Goal: Transaction & Acquisition: Purchase product/service

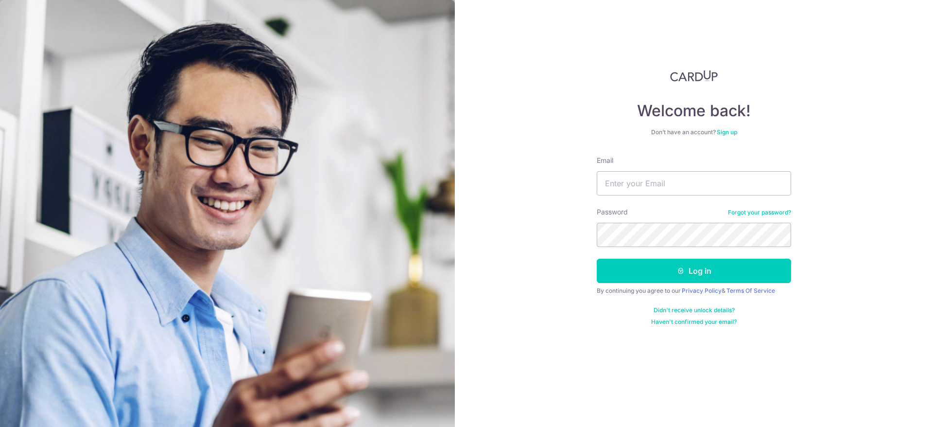
type input "eunicekhooyt@yahoo.com.sg"
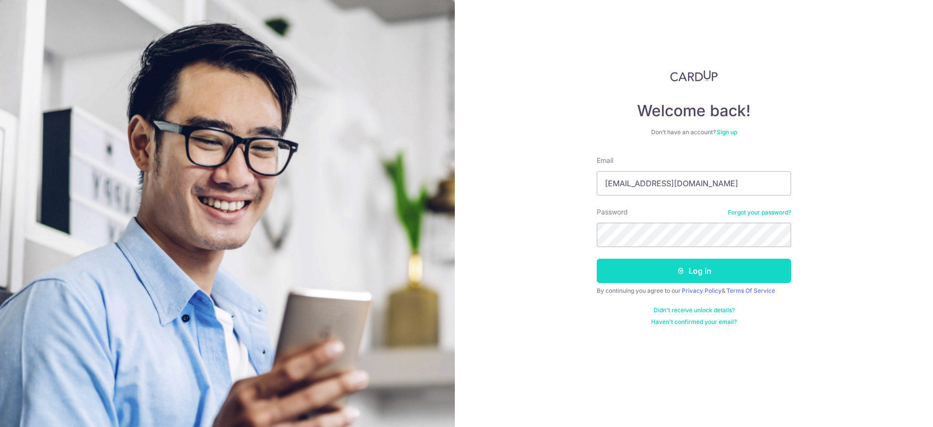
click at [654, 264] on button "Log in" at bounding box center [694, 270] width 194 height 24
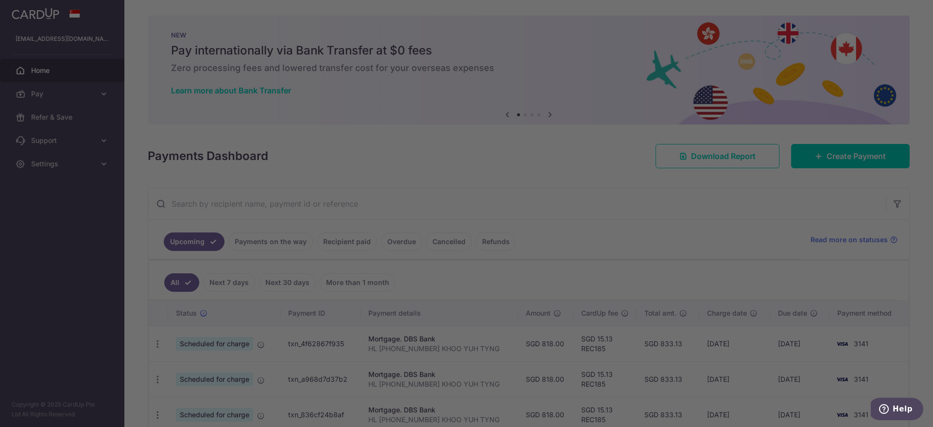
click at [645, 219] on div at bounding box center [471, 215] width 942 height 431
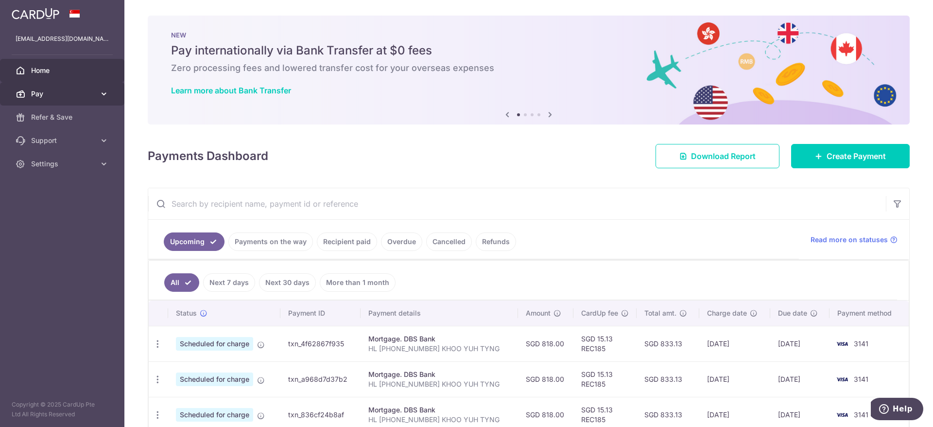
click at [100, 92] on icon at bounding box center [104, 94] width 10 height 10
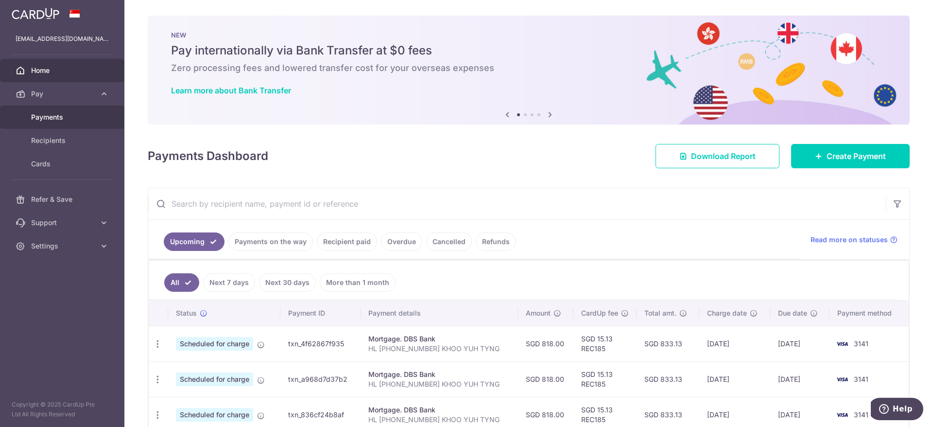
click at [51, 118] on span "Payments" at bounding box center [63, 117] width 64 height 10
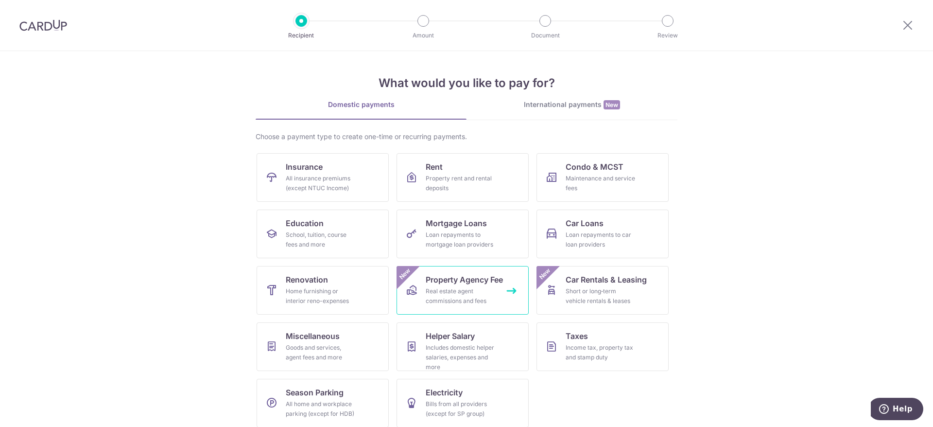
click at [456, 282] on span "Property Agency Fee" at bounding box center [464, 280] width 77 height 12
click at [464, 231] on div "Loan repayments to mortgage loan providers" at bounding box center [461, 239] width 70 height 19
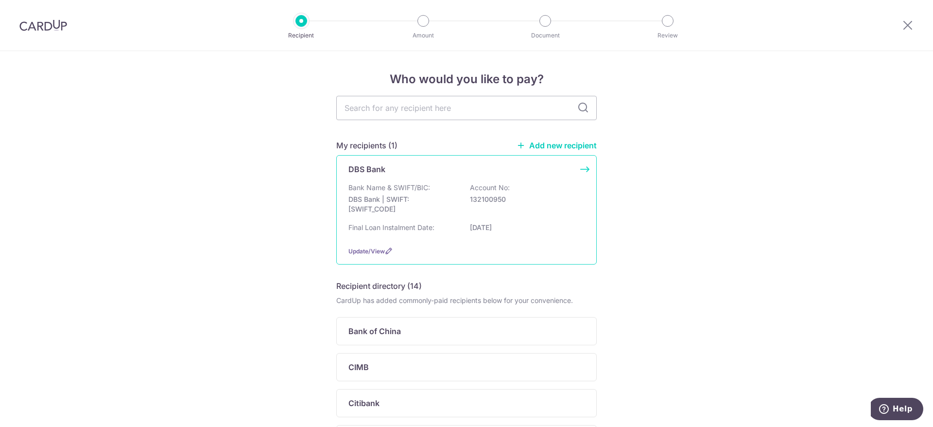
click at [407, 179] on div "DBS Bank Bank Name & SWIFT/BIC: DBS Bank | SWIFT: DBSSSGSGXXX Account No: 13210…" at bounding box center [466, 209] width 260 height 109
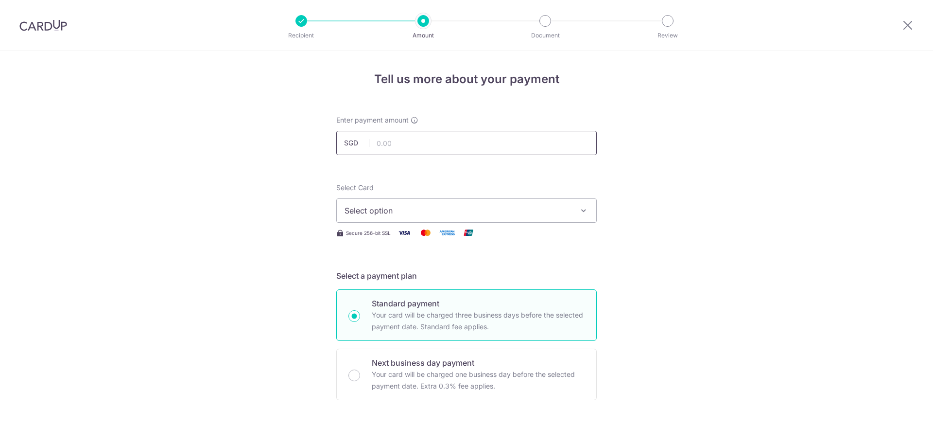
click at [393, 146] on input "text" at bounding box center [466, 143] width 260 height 24
type input "50.00"
click at [579, 207] on icon "button" at bounding box center [584, 211] width 10 height 10
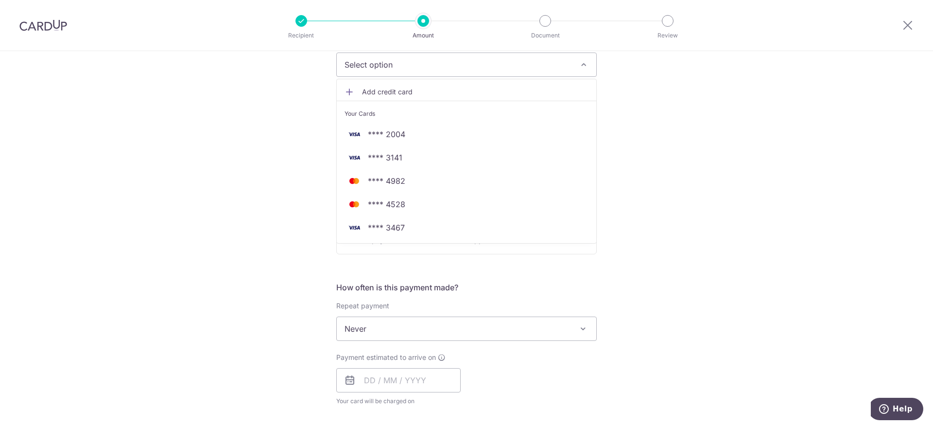
scroll to position [73, 0]
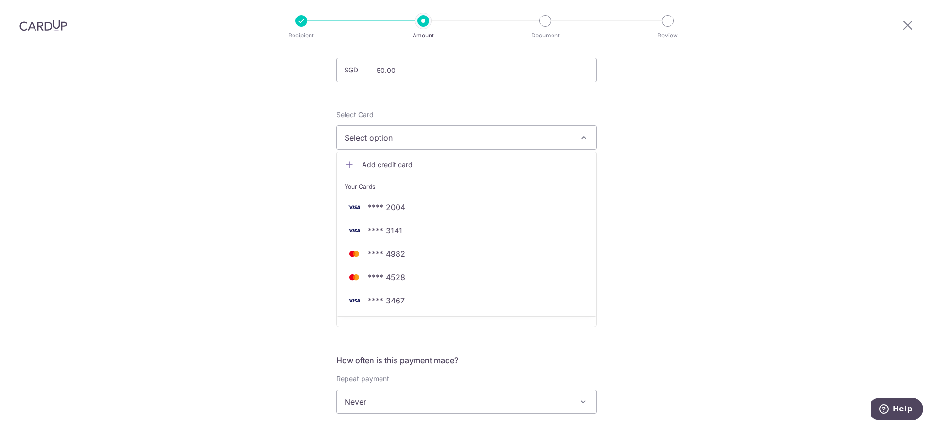
click at [365, 160] on span "Add credit card" at bounding box center [475, 165] width 226 height 10
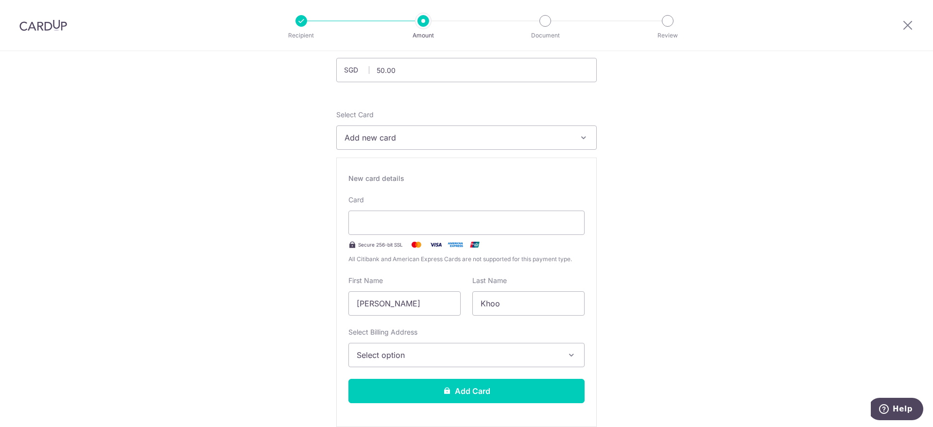
click at [391, 138] on span "Add new card" at bounding box center [457, 138] width 226 height 12
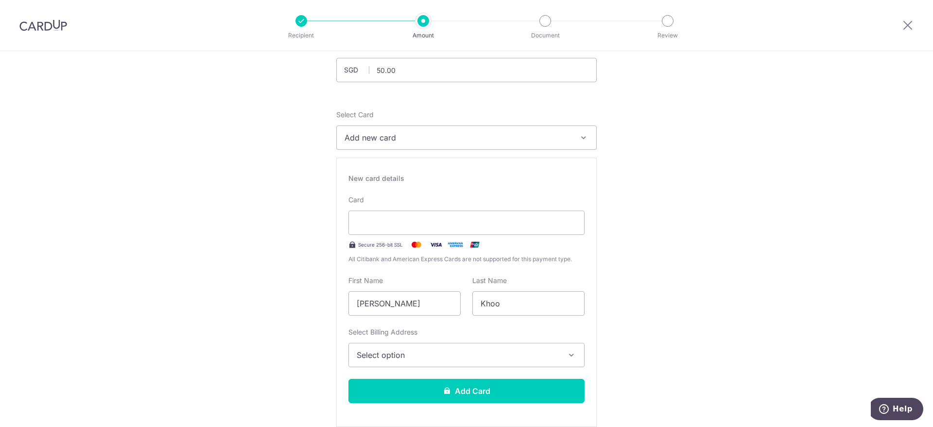
click at [421, 354] on span "Select option" at bounding box center [458, 355] width 202 height 12
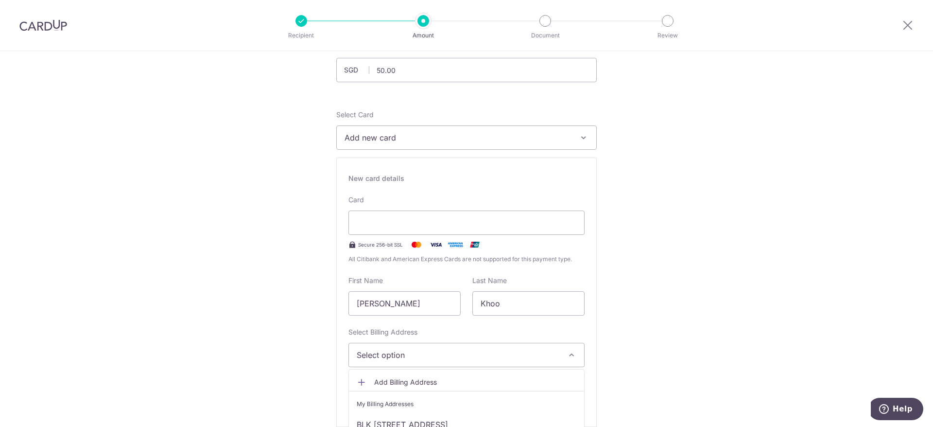
scroll to position [146, 0]
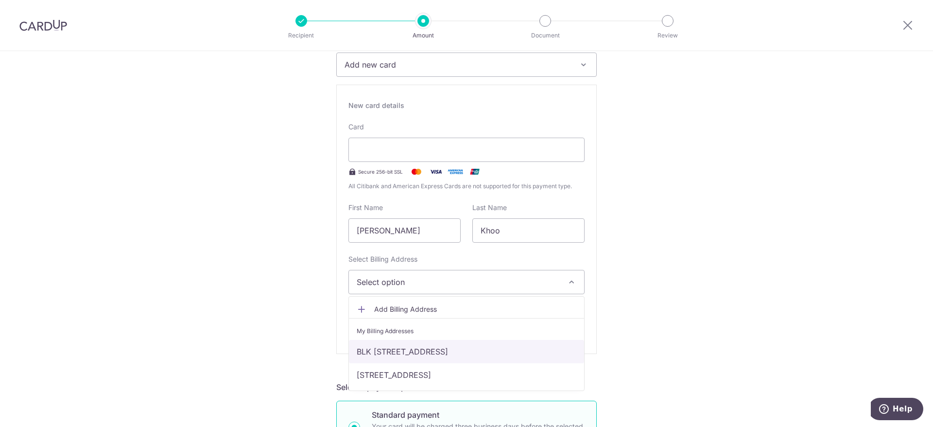
click at [425, 343] on link "BLK 122D RIVERVALE DRIVE, #13-460, Singapore, Singapore, Singapore-544122" at bounding box center [466, 351] width 235 height 23
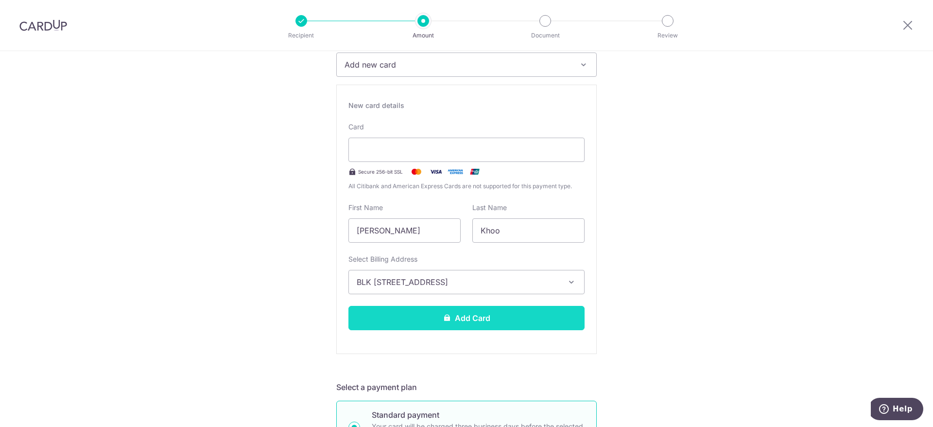
click at [476, 324] on button "Add Card" at bounding box center [466, 318] width 236 height 24
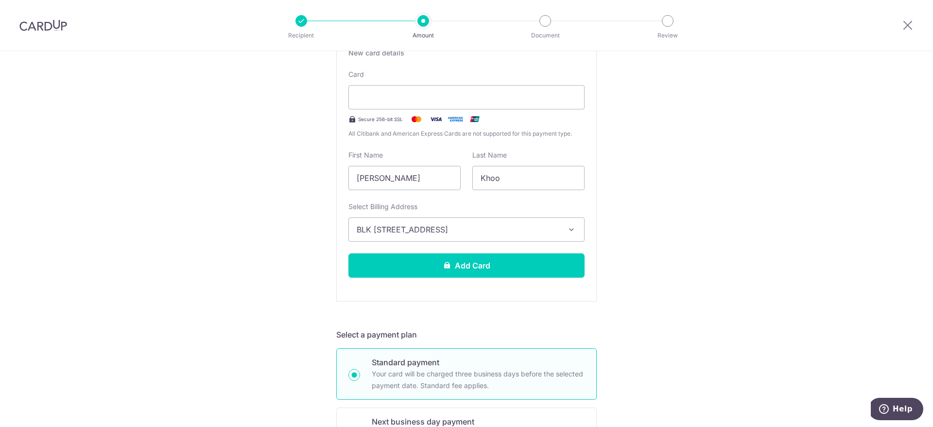
scroll to position [219, 0]
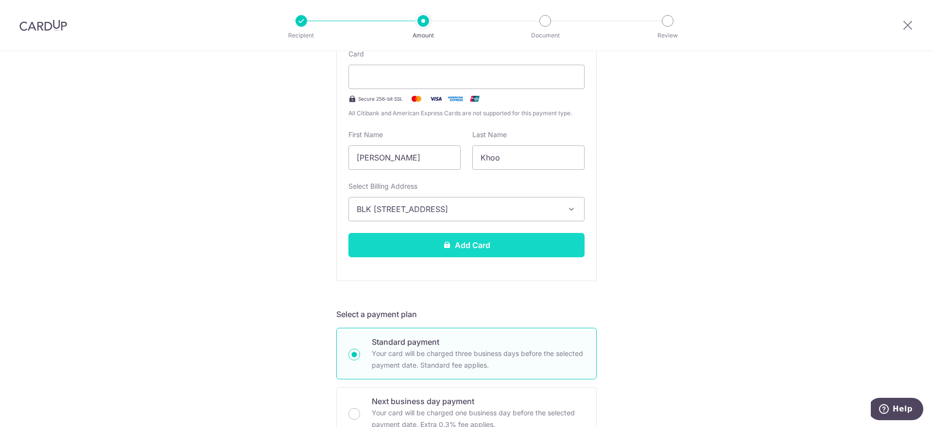
click at [497, 249] on button "Add Card" at bounding box center [466, 245] width 236 height 24
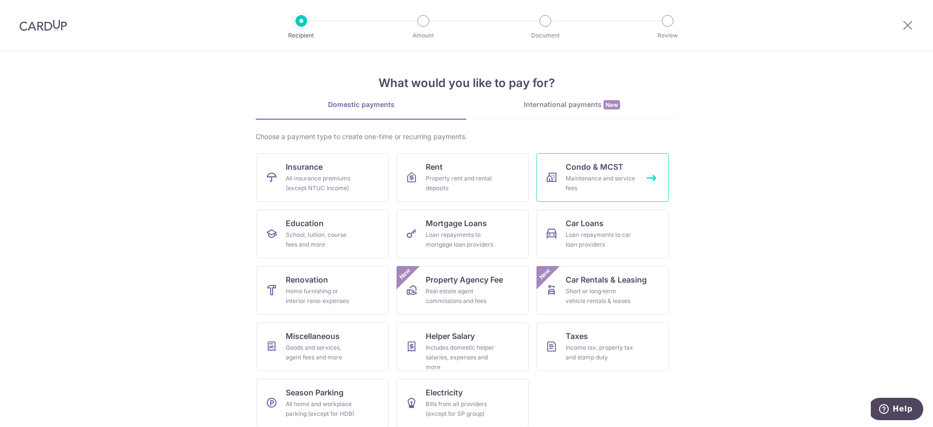
click at [610, 174] on div "Maintenance and service fees" at bounding box center [601, 182] width 70 height 19
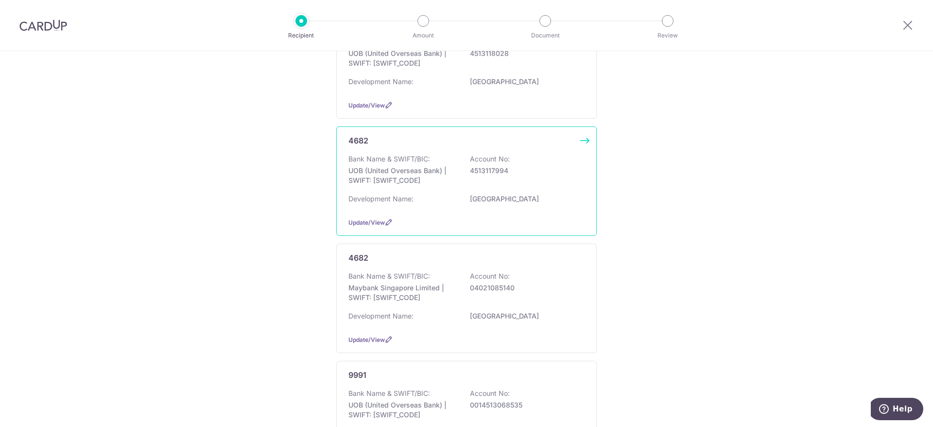
scroll to position [73, 0]
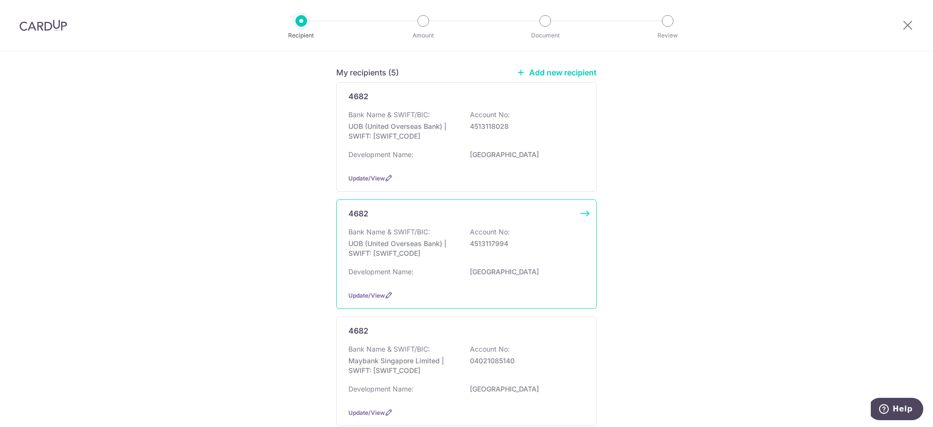
click at [452, 247] on p "UOB (United Overseas Bank) | SWIFT: UOVBSGSGXXX" at bounding box center [402, 248] width 109 height 19
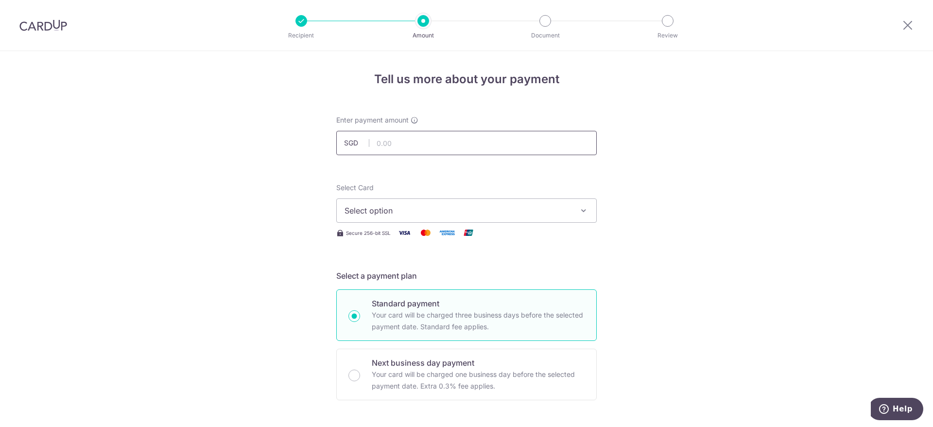
click at [403, 142] on input "text" at bounding box center [466, 143] width 260 height 24
type input "50.00"
drag, startPoint x: 229, startPoint y: 199, endPoint x: 239, endPoint y: 199, distance: 9.7
click at [432, 207] on span "Select option" at bounding box center [457, 211] width 226 height 12
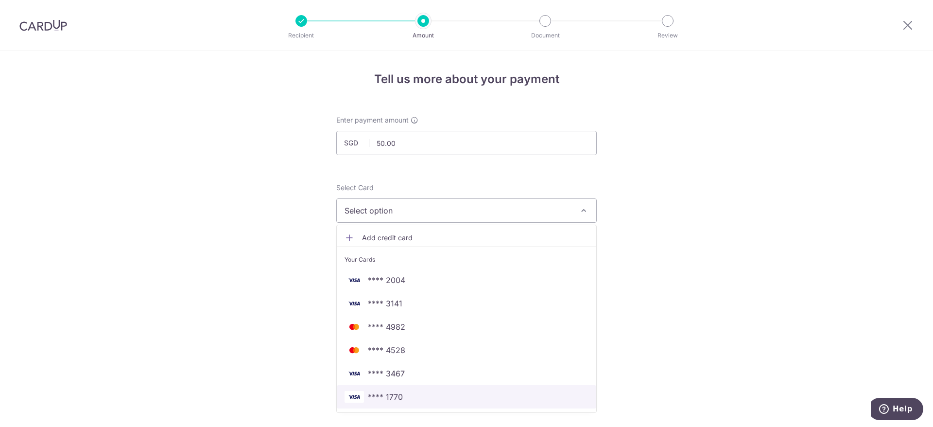
click at [396, 393] on span "**** 1770" at bounding box center [385, 397] width 35 height 12
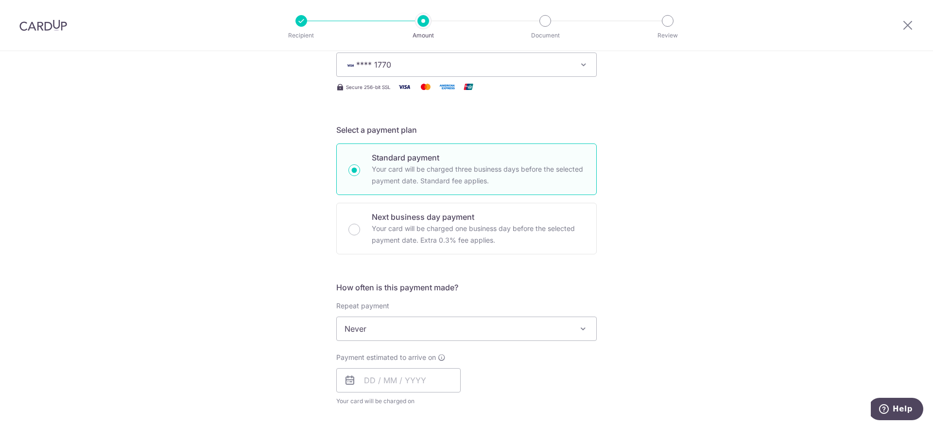
scroll to position [219, 0]
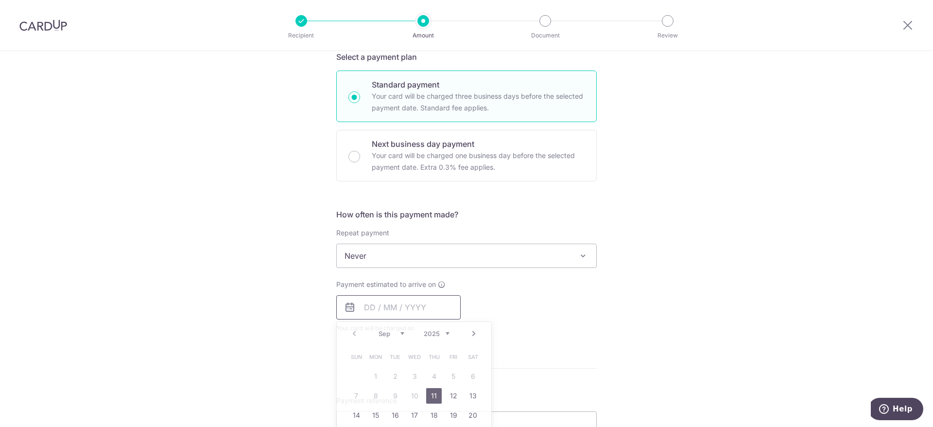
click at [391, 311] on input "text" at bounding box center [398, 307] width 124 height 24
click at [430, 393] on link "11" at bounding box center [434, 396] width 16 height 16
type input "[DATE]"
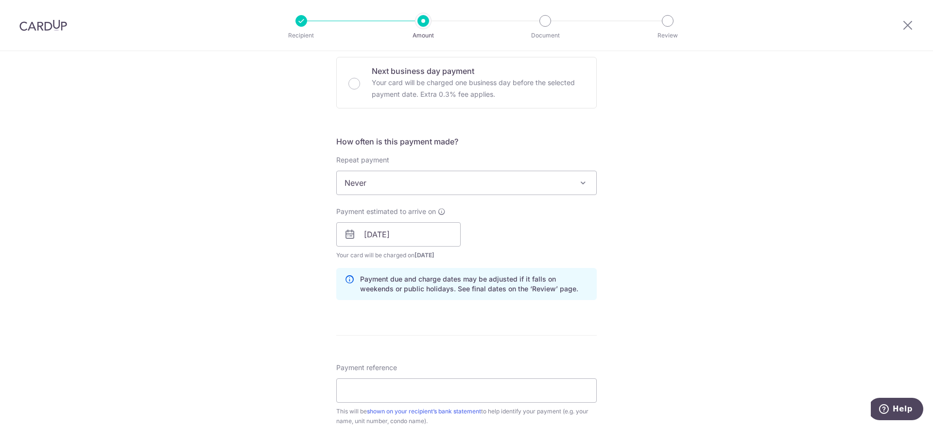
scroll to position [364, 0]
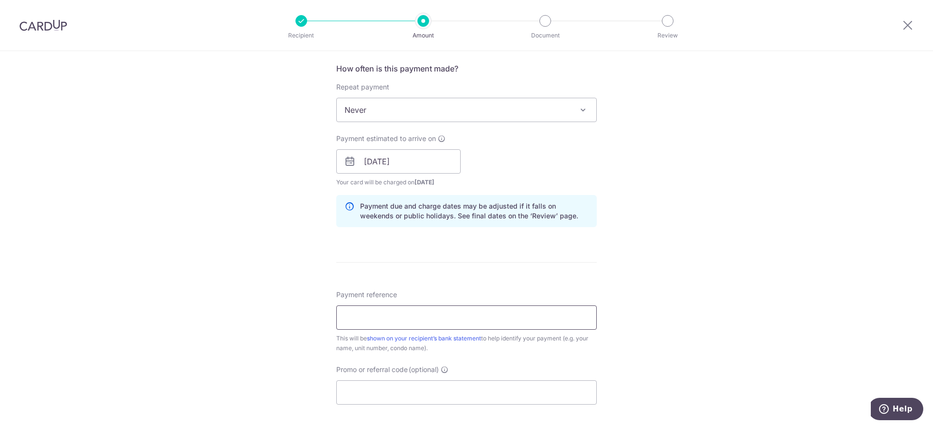
click at [381, 318] on input "Payment reference" at bounding box center [466, 317] width 260 height 24
click at [398, 319] on input "71#10-47 (Mar25 to May25)" at bounding box center [466, 317] width 260 height 24
type input "71#10-47 ([DATE] to [DATE])"
click at [379, 389] on input "Promo or referral code (optional)" at bounding box center [466, 392] width 260 height 24
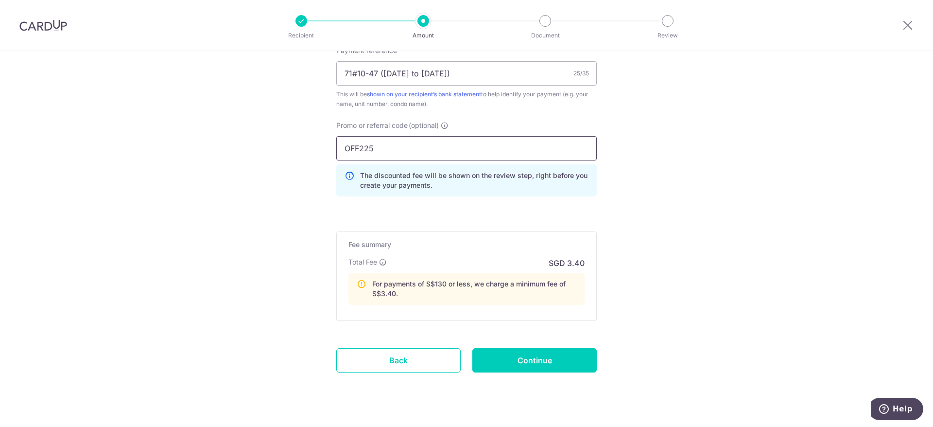
scroll to position [627, 0]
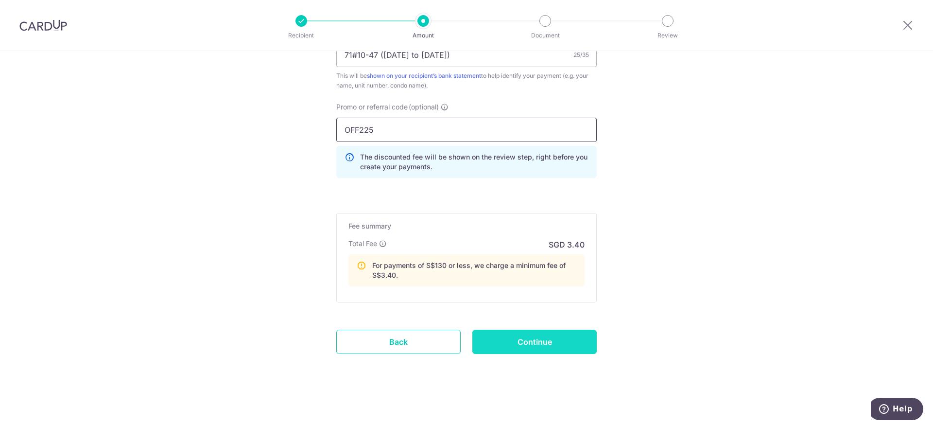
type input "OFF225"
click at [540, 343] on input "Continue" at bounding box center [534, 341] width 124 height 24
type input "Create Schedule"
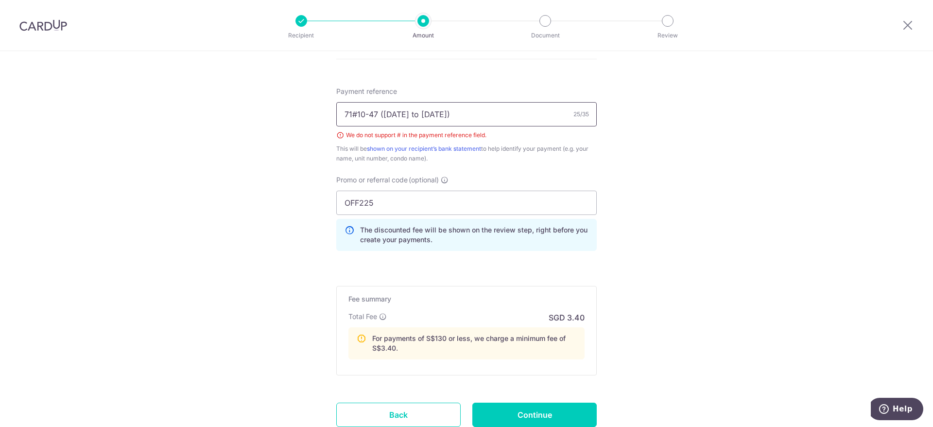
click at [353, 114] on input "71#10-47 (Sep25 to Nov25)" at bounding box center [466, 114] width 260 height 24
drag, startPoint x: 472, startPoint y: 116, endPoint x: 257, endPoint y: 95, distance: 216.3
click at [371, 114] on input "Payment reference" at bounding box center [466, 114] width 260 height 24
click at [403, 114] on input "W71-10-47 ([DATE] to [DATE])" at bounding box center [466, 114] width 260 height 24
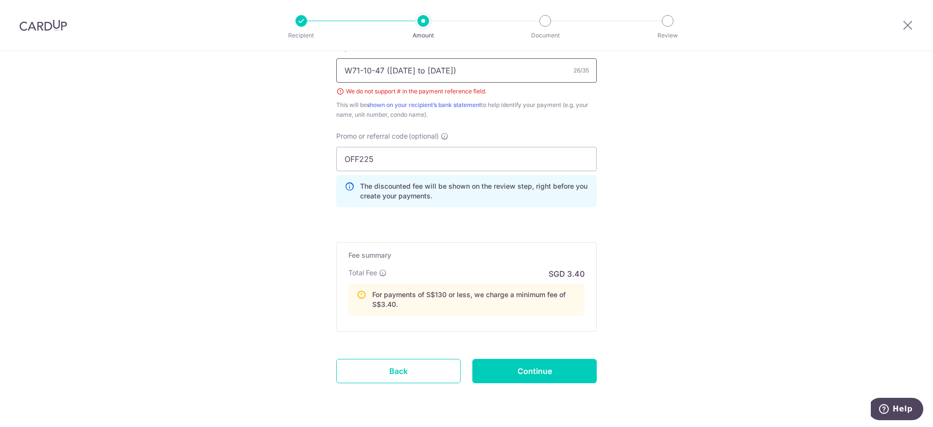
scroll to position [640, 0]
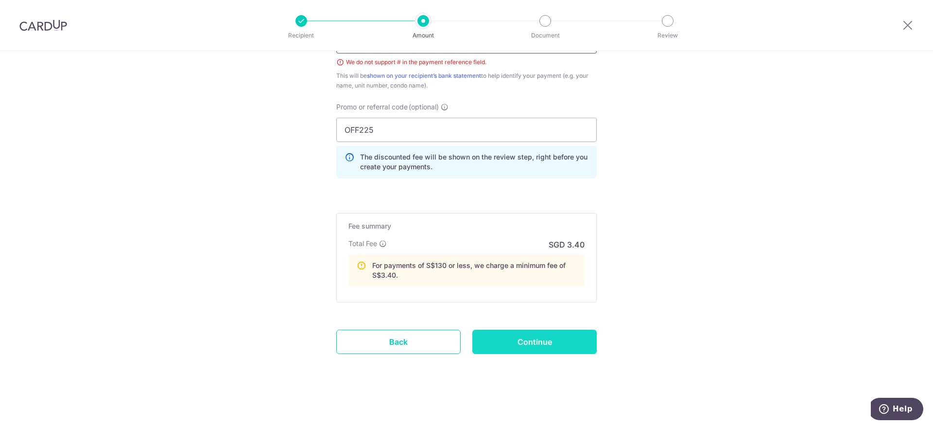
type input "W71-10-47 (Sep25 to Nov25)"
click at [542, 344] on input "Continue" at bounding box center [534, 341] width 124 height 24
type input "Create Schedule"
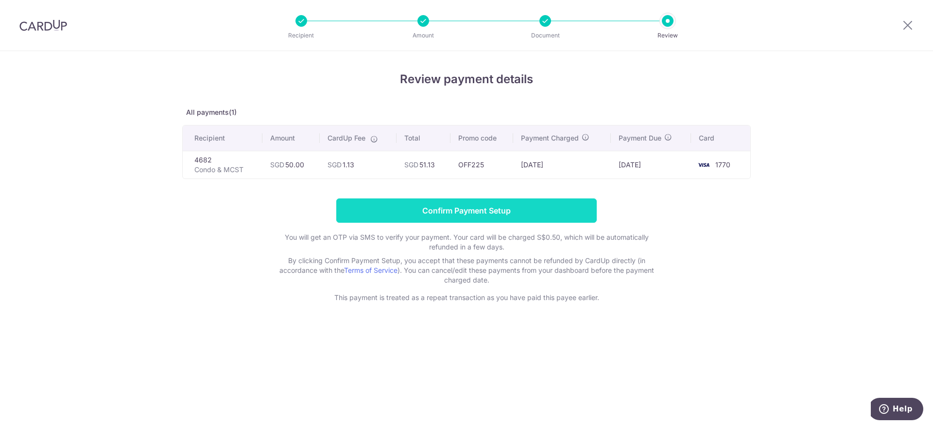
click at [472, 210] on input "Confirm Payment Setup" at bounding box center [466, 210] width 260 height 24
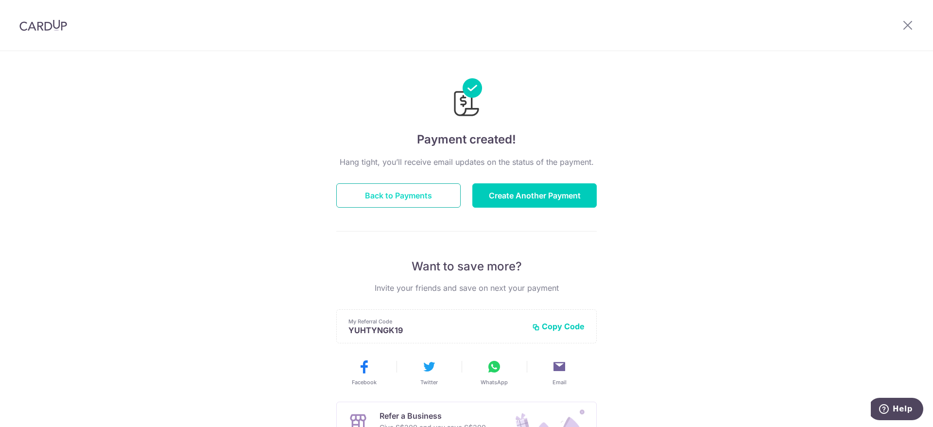
click at [392, 186] on button "Back to Payments" at bounding box center [398, 195] width 124 height 24
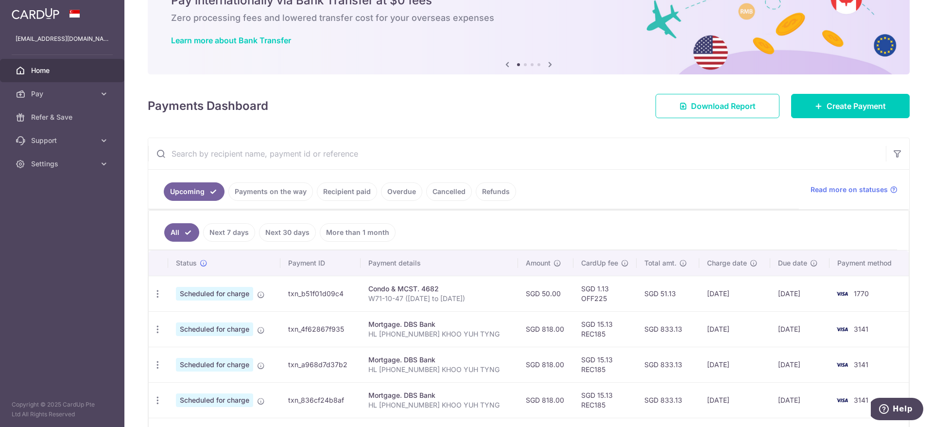
scroll to position [73, 0]
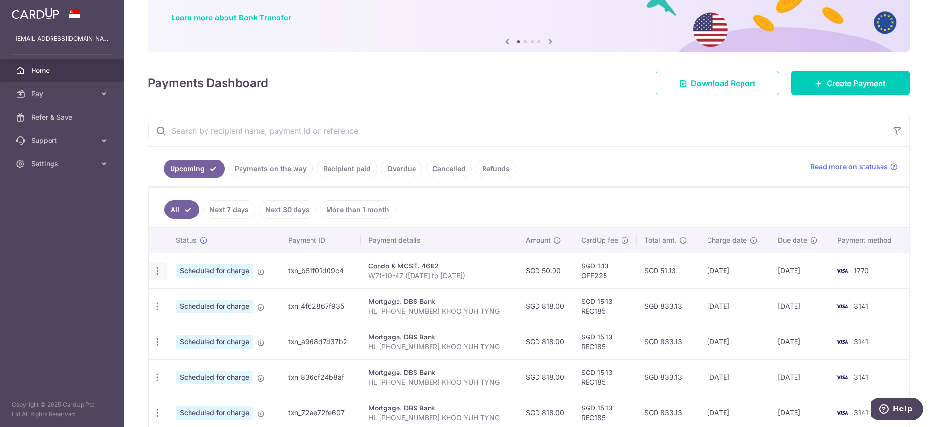
click at [156, 270] on icon "button" at bounding box center [158, 271] width 10 height 10
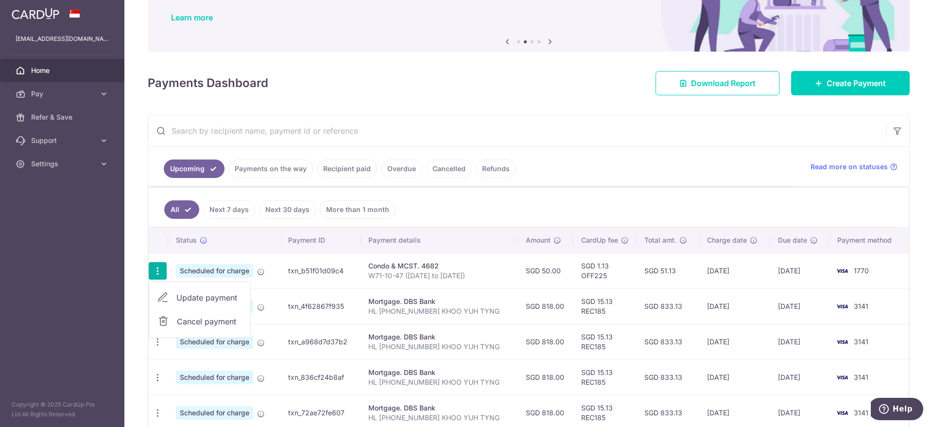
click at [221, 294] on span "Update payment" at bounding box center [209, 297] width 66 height 12
radio input "true"
type input "50.00"
type input "11/09/2025"
type input "W71-10-47 ([DATE] to [DATE])"
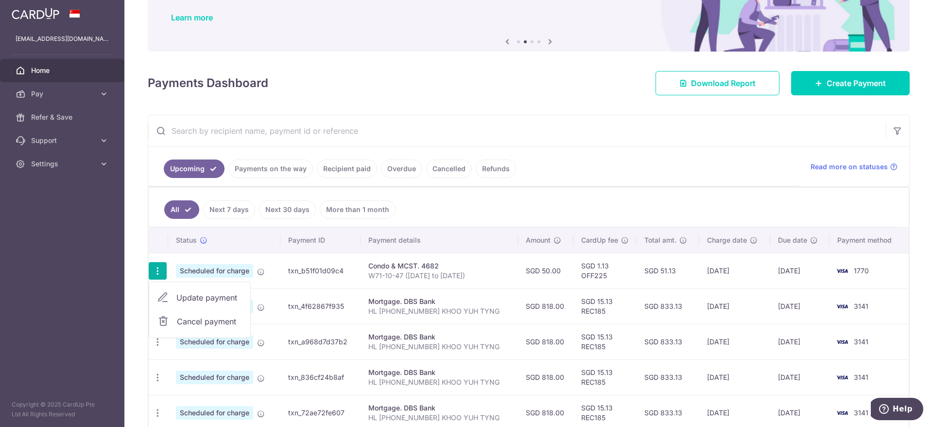
type input "OFF225"
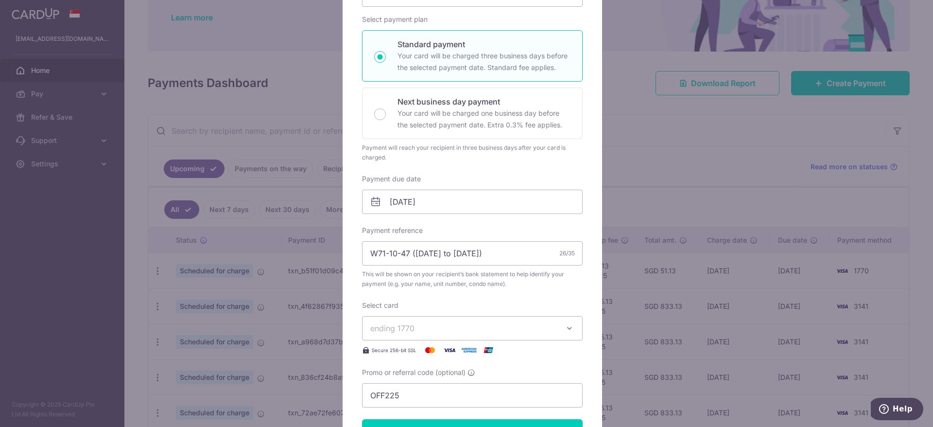
scroll to position [0, 0]
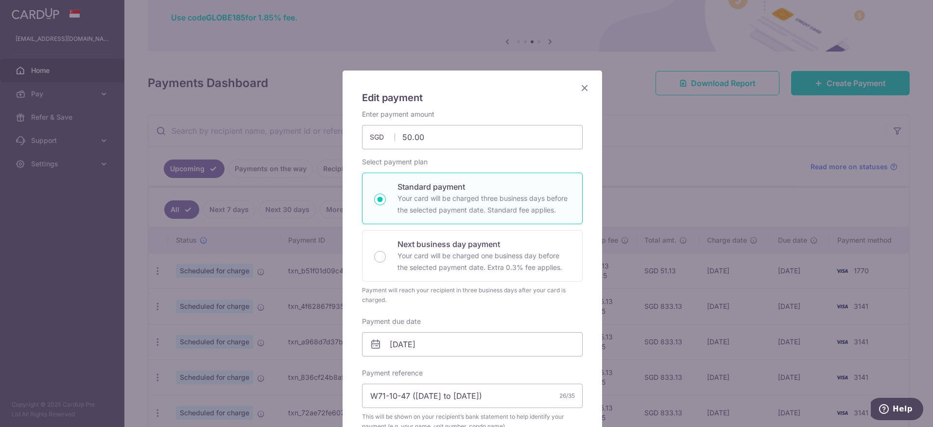
click at [579, 88] on icon "Close" at bounding box center [585, 88] width 12 height 12
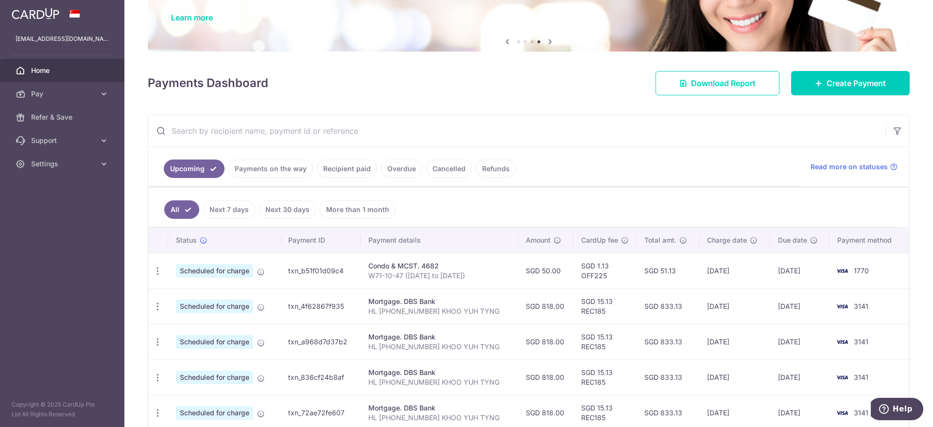
click at [241, 212] on link "Next 7 days" at bounding box center [229, 209] width 52 height 18
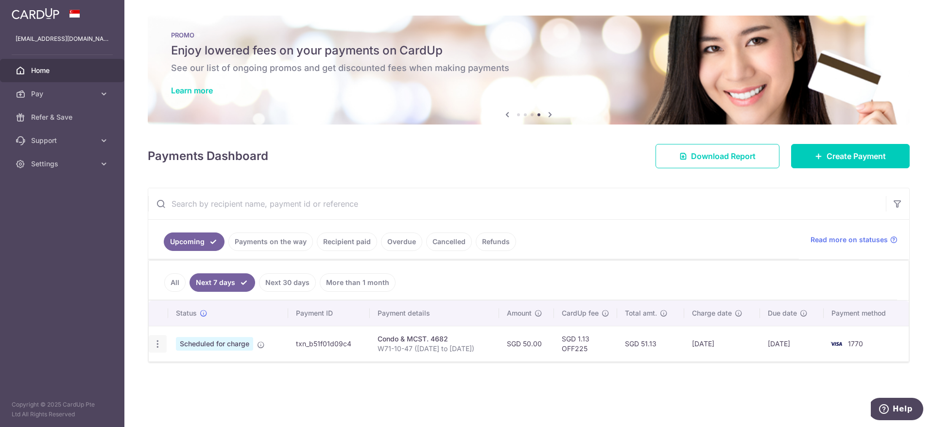
click at [155, 344] on icon "button" at bounding box center [158, 344] width 10 height 10
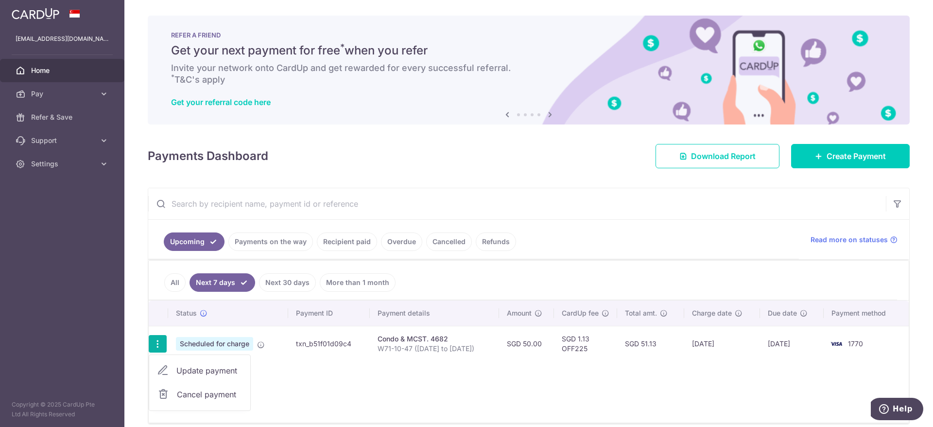
click at [383, 339] on div "Condo & MCST. 4682" at bounding box center [434, 339] width 114 height 10
click at [318, 346] on td "txn_b51f01d09c4" at bounding box center [329, 343] width 82 height 35
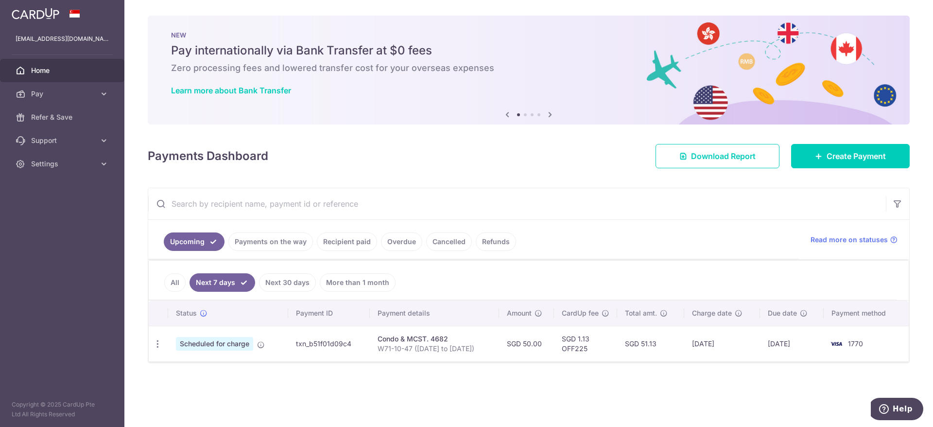
click at [329, 342] on td "txn_b51f01d09c4" at bounding box center [329, 343] width 82 height 35
click at [99, 90] on icon at bounding box center [104, 94] width 10 height 10
click at [236, 343] on span "Scheduled for charge" at bounding box center [214, 344] width 77 height 14
click at [255, 342] on td "Scheduled for charge" at bounding box center [228, 343] width 120 height 35
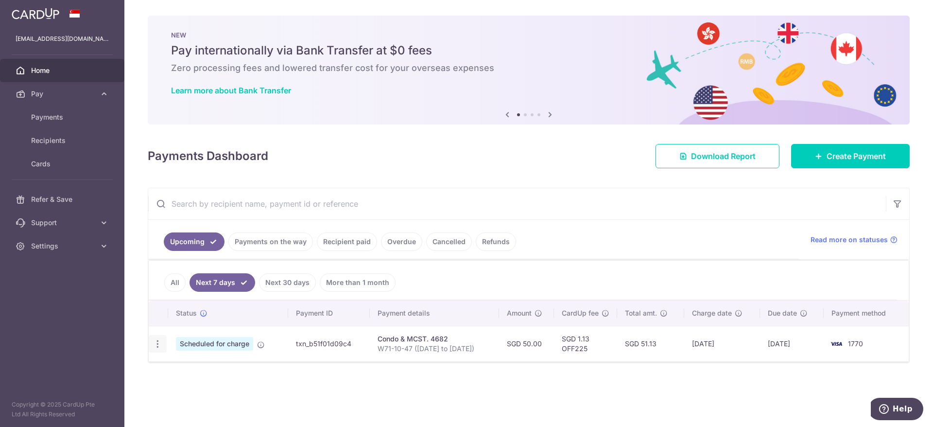
click at [164, 343] on div "Update payment Cancel payment" at bounding box center [158, 344] width 18 height 18
click at [158, 343] on icon "button" at bounding box center [158, 344] width 10 height 10
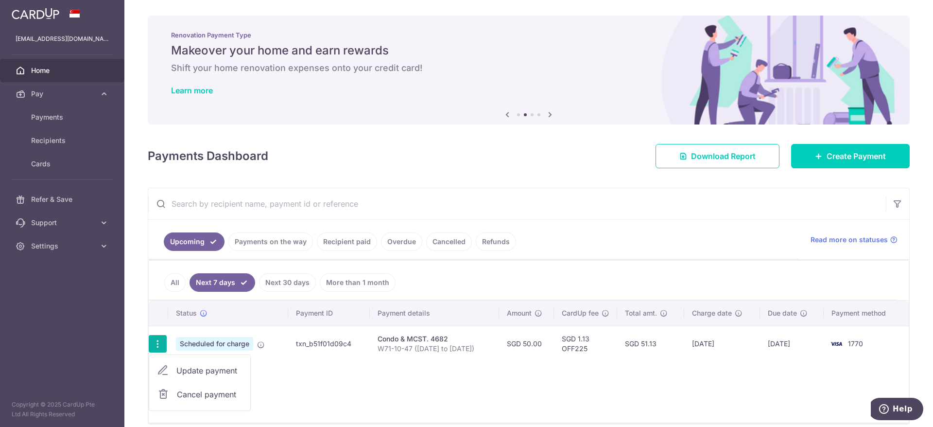
click at [206, 370] on span "Update payment" at bounding box center [209, 370] width 66 height 12
radio input "true"
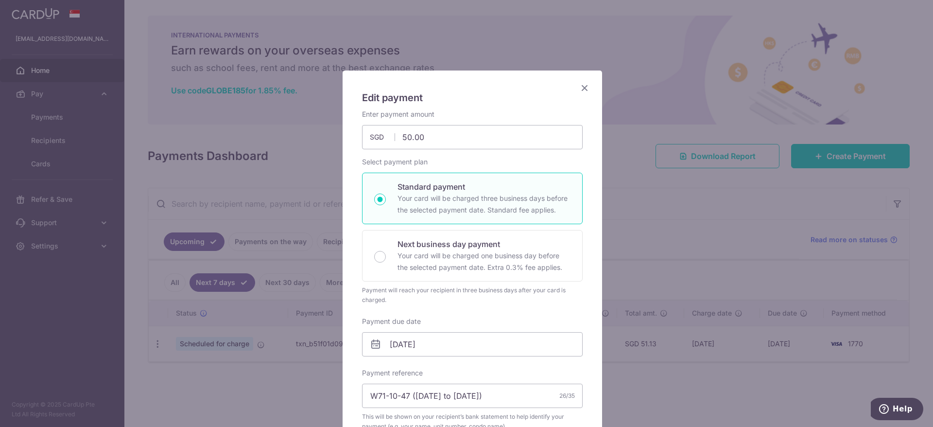
click at [579, 92] on icon "Close" at bounding box center [585, 88] width 12 height 12
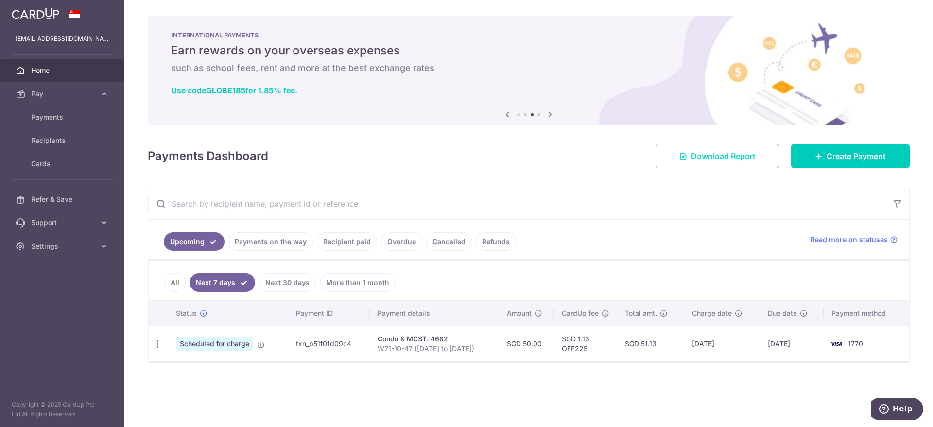
click at [695, 163] on link "Download Report" at bounding box center [717, 156] width 124 height 24
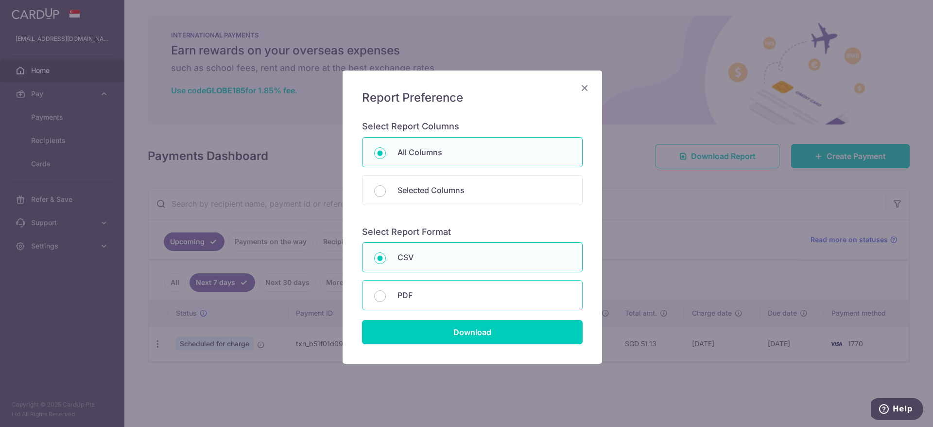
click at [383, 296] on div "PDF" at bounding box center [472, 295] width 221 height 30
radio input "false"
radio input "true"
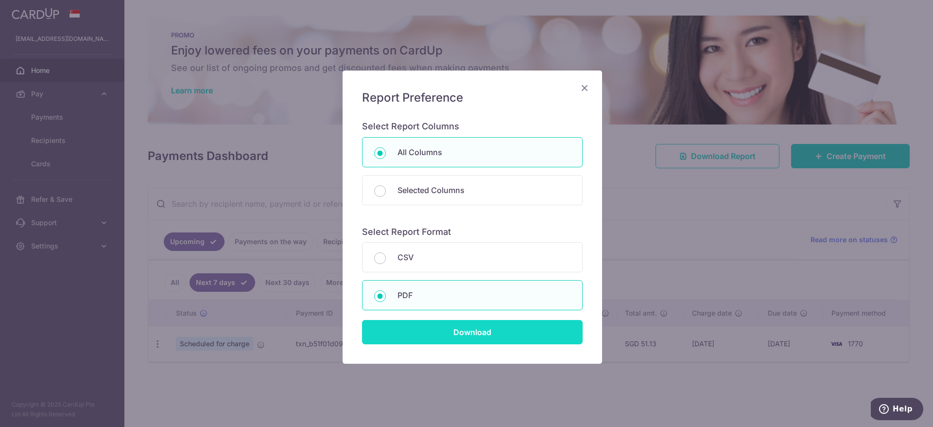
click at [458, 330] on input "Download" at bounding box center [472, 332] width 221 height 24
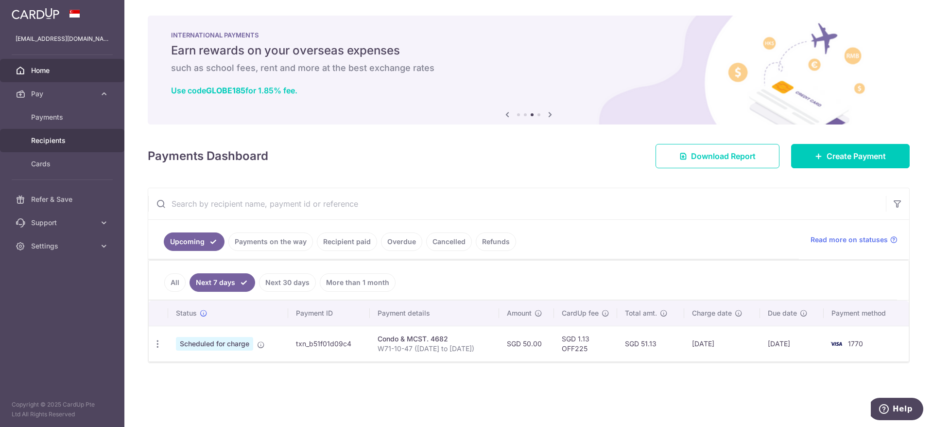
click at [54, 137] on span "Recipients" at bounding box center [63, 141] width 64 height 10
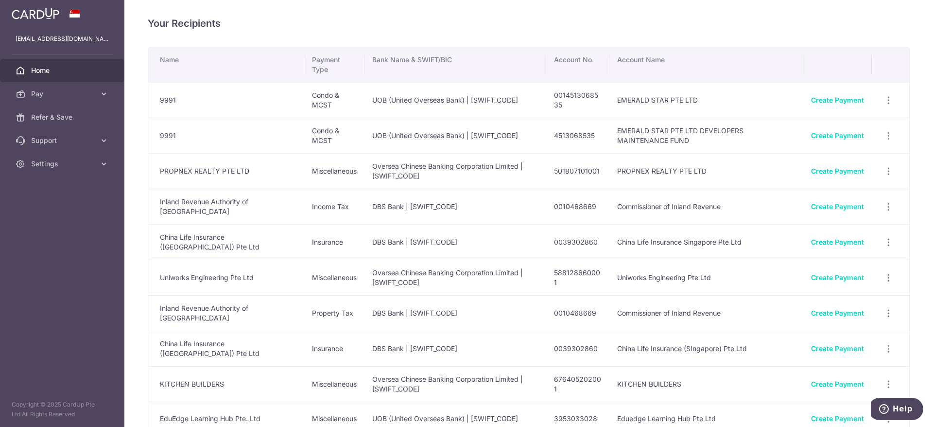
click at [44, 72] on span "Home" at bounding box center [63, 71] width 64 height 10
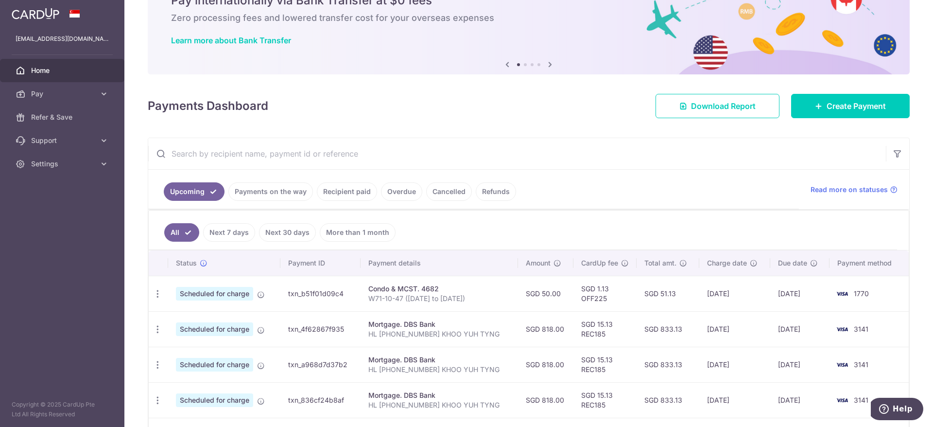
scroll to position [73, 0]
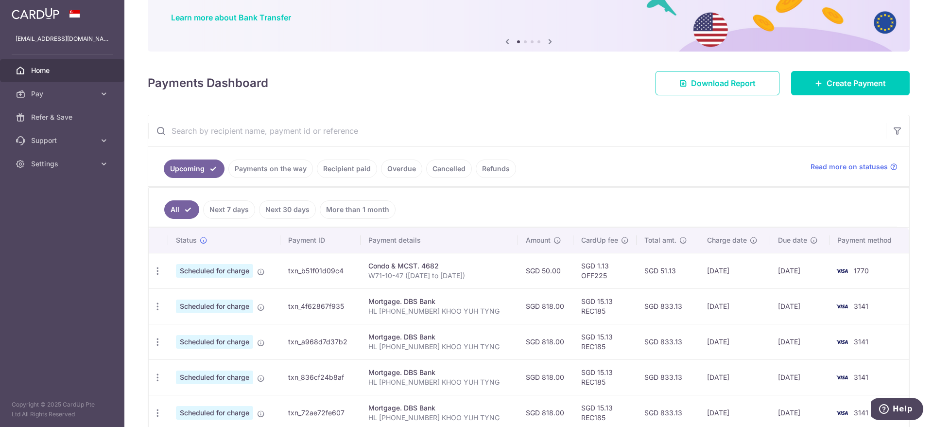
click at [328, 271] on td "txn_b51f01d09c4" at bounding box center [320, 270] width 80 height 35
click at [357, 166] on link "Recipient paid" at bounding box center [347, 168] width 60 height 18
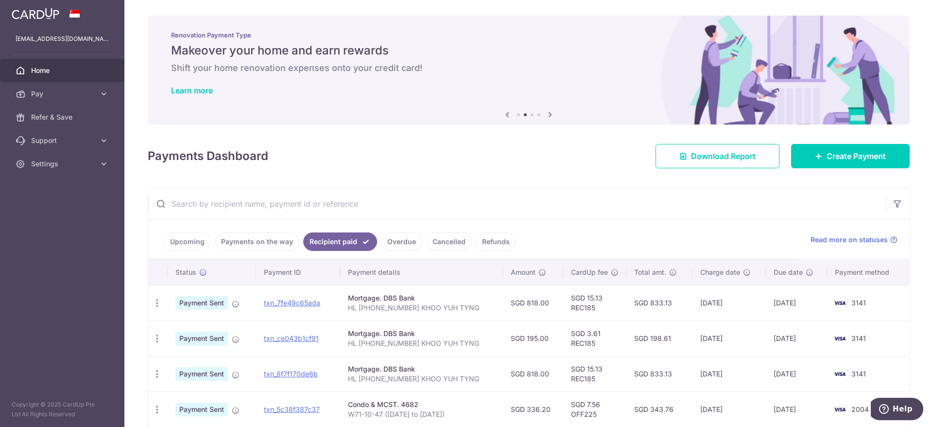
click at [249, 238] on link "Payments on the way" at bounding box center [257, 241] width 85 height 18
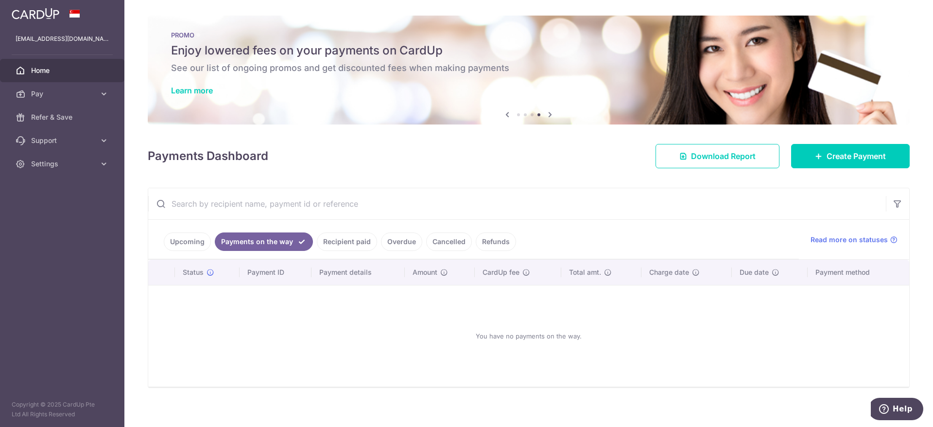
click at [175, 241] on link "Upcoming" at bounding box center [187, 241] width 47 height 18
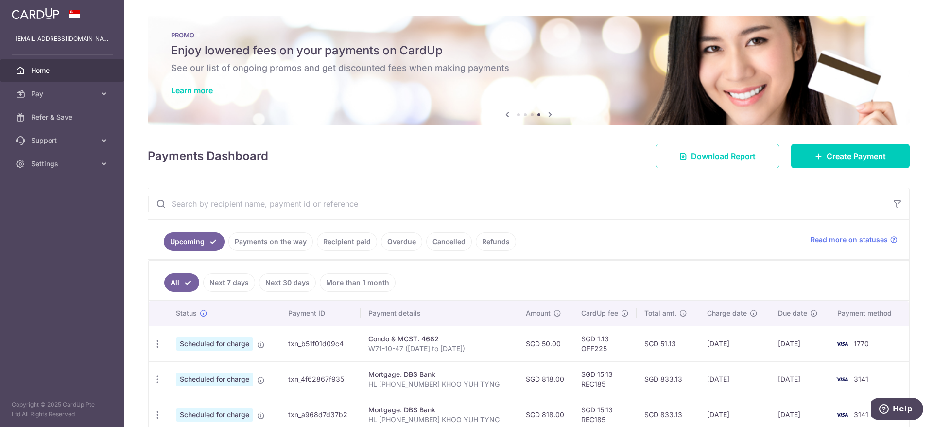
scroll to position [73, 0]
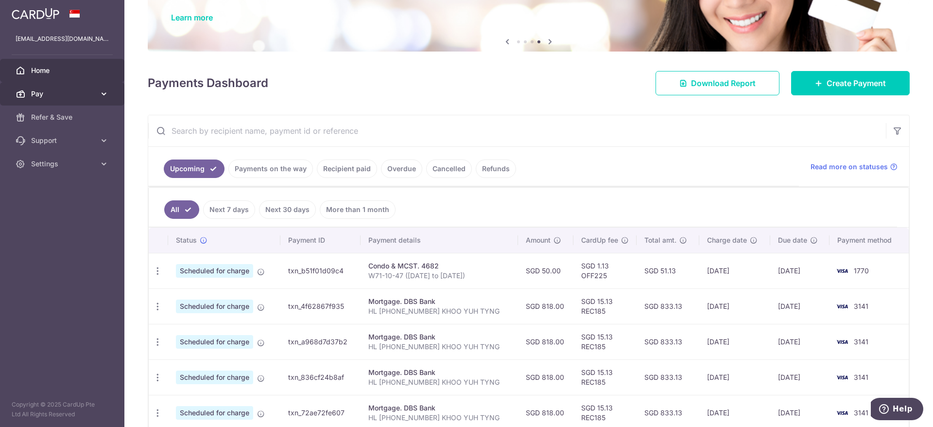
click at [46, 95] on span "Pay" at bounding box center [63, 94] width 64 height 10
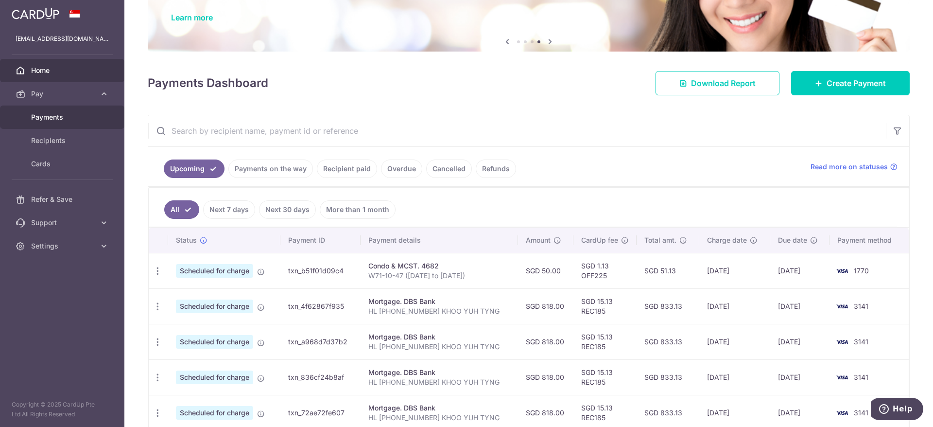
click at [58, 120] on span "Payments" at bounding box center [63, 117] width 64 height 10
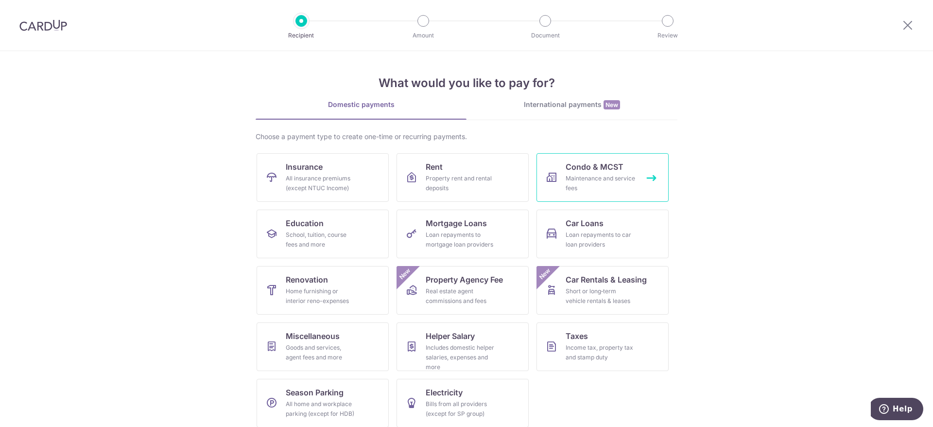
click at [593, 165] on span "Condo & MCST" at bounding box center [595, 167] width 58 height 12
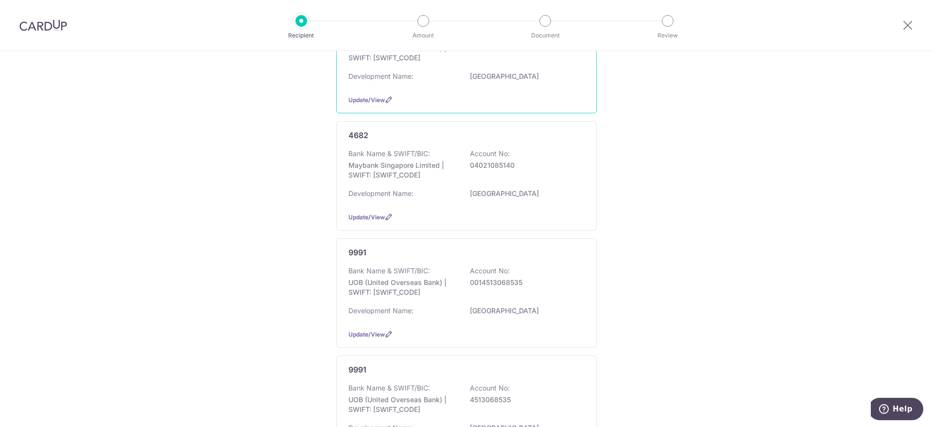
scroll to position [291, 0]
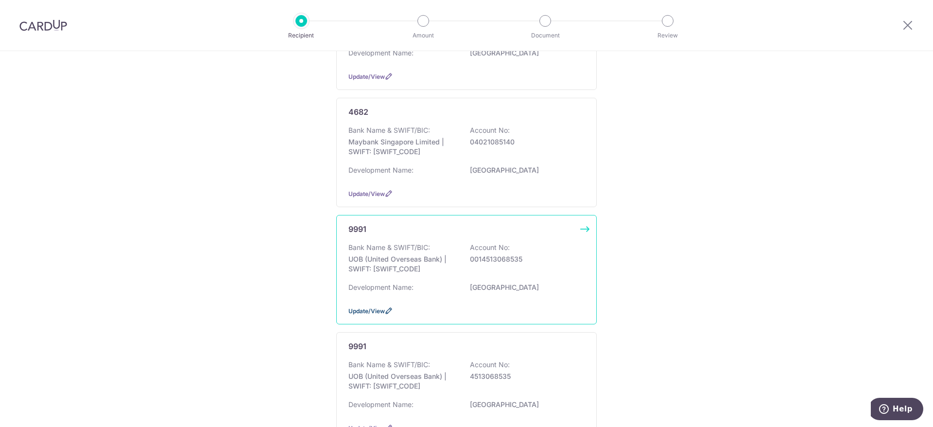
click at [385, 309] on icon at bounding box center [389, 311] width 8 height 8
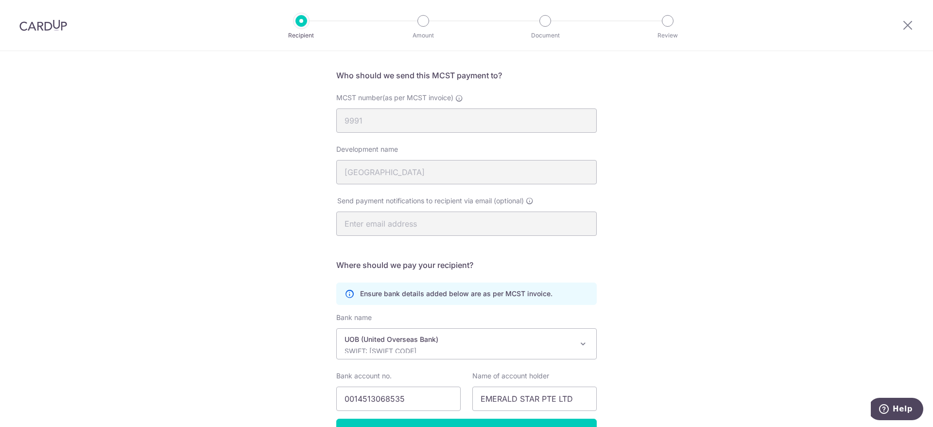
scroll to position [125, 0]
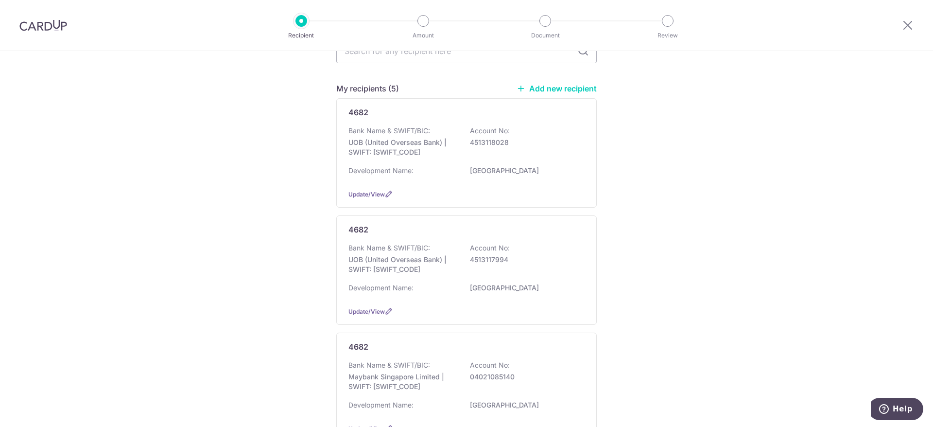
scroll to position [146, 0]
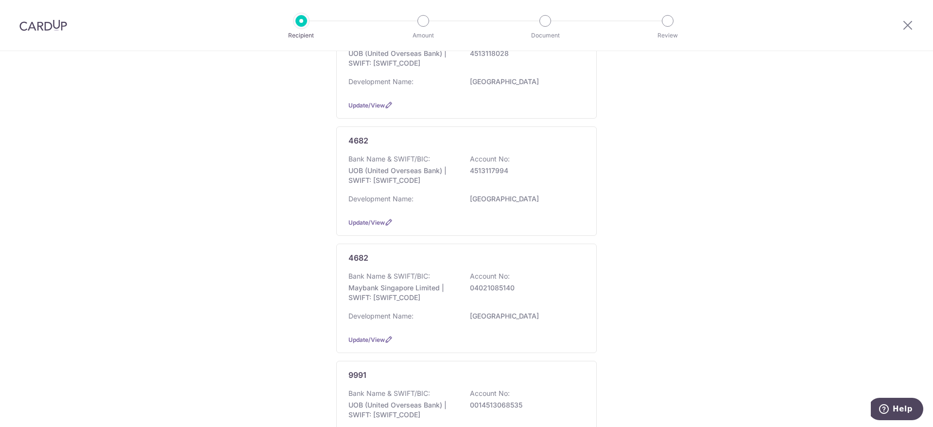
drag, startPoint x: 559, startPoint y: 288, endPoint x: 640, endPoint y: 322, distance: 87.7
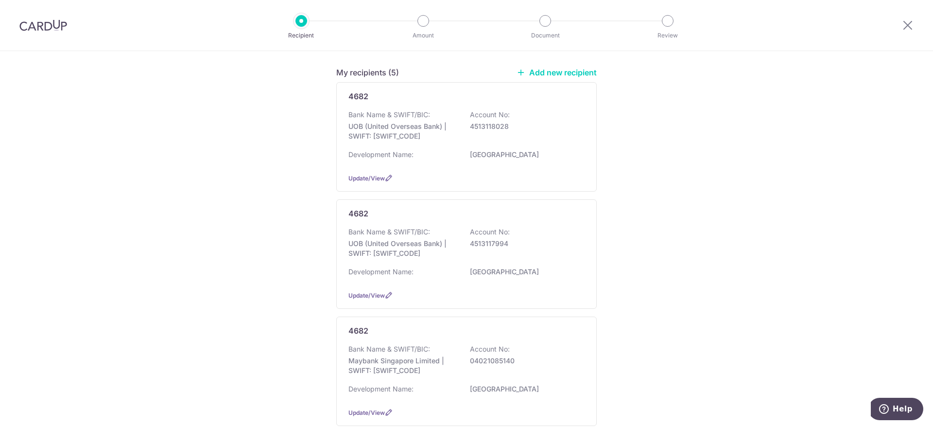
scroll to position [0, 0]
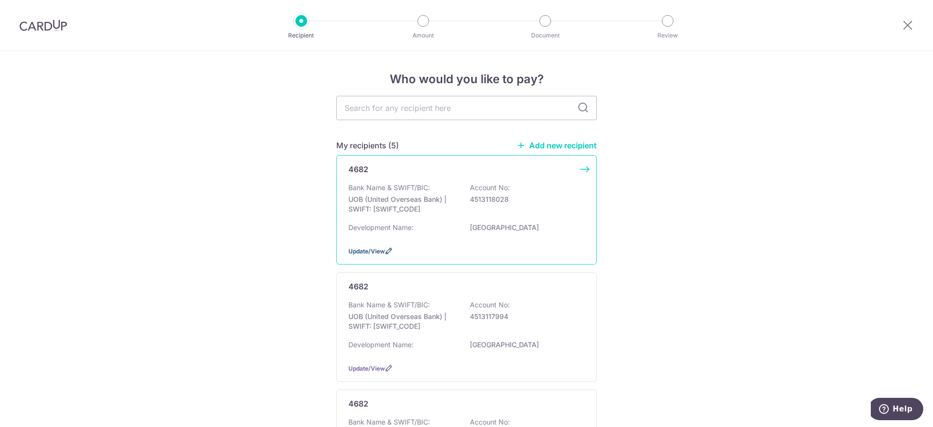
click at [365, 251] on span "Update/View" at bounding box center [366, 250] width 36 height 7
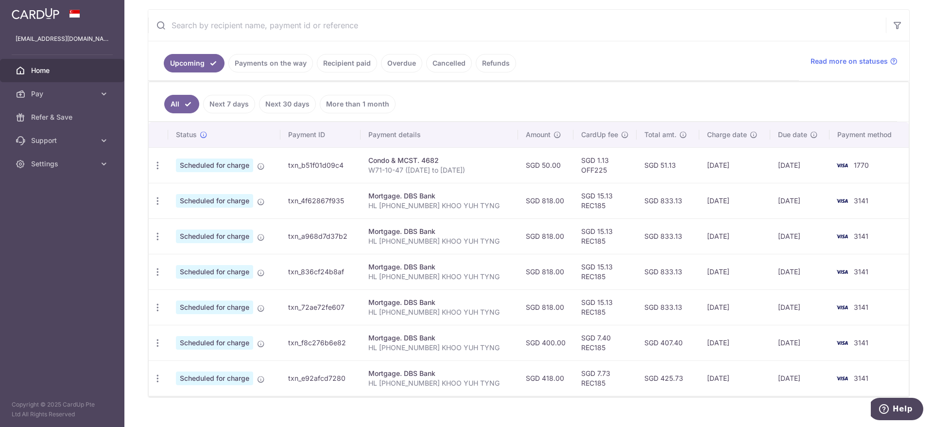
scroll to position [195, 0]
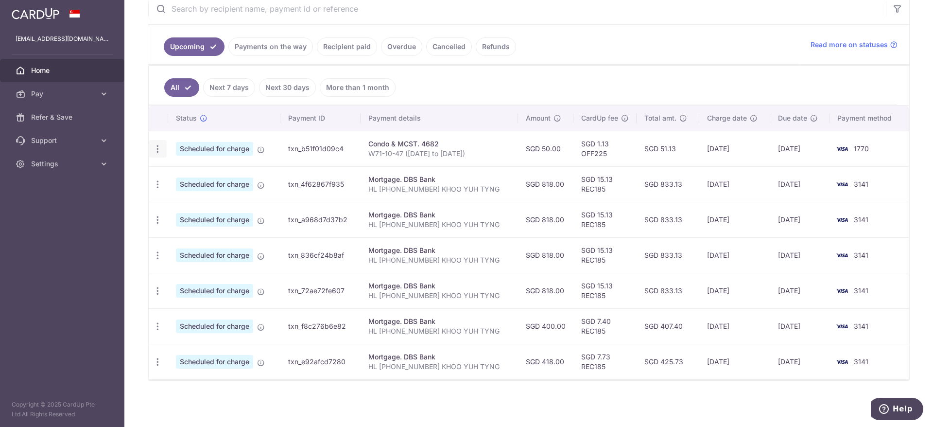
click at [158, 152] on icon "button" at bounding box center [158, 149] width 10 height 10
click at [185, 179] on span "Update payment" at bounding box center [209, 176] width 66 height 12
radio input "true"
type input "50.00"
type input "11/09/2025"
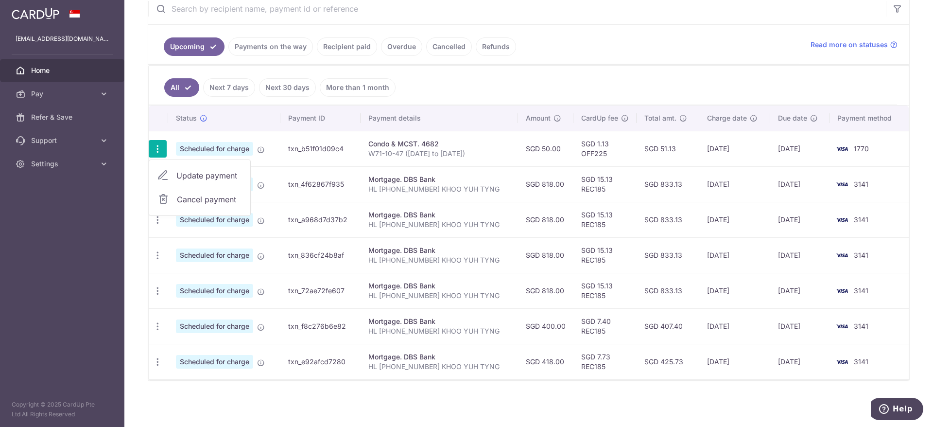
type input "W71-10-47 (Sep25 to Nov25)"
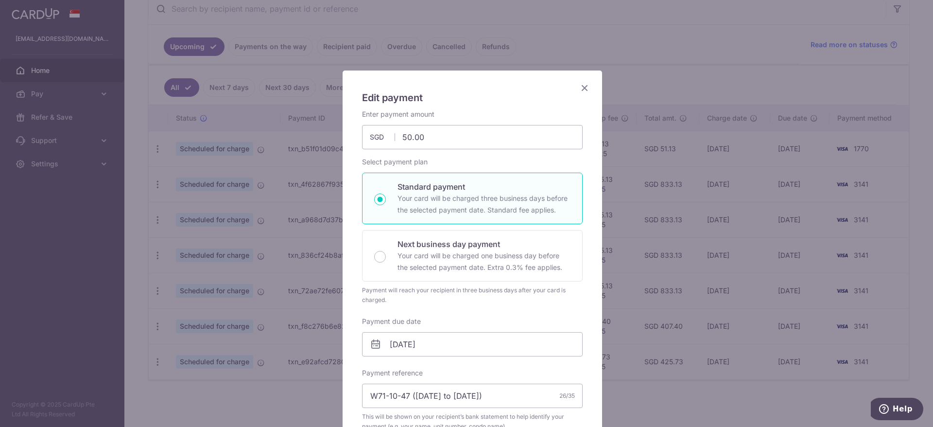
type input "OFF225"
drag, startPoint x: 426, startPoint y: 137, endPoint x: 255, endPoint y: 116, distance: 172.3
click at [255, 116] on div "Edit payment By clicking apply, you will make changes to all payments to 4682 s…" at bounding box center [466, 213] width 933 height 427
type input "36.20"
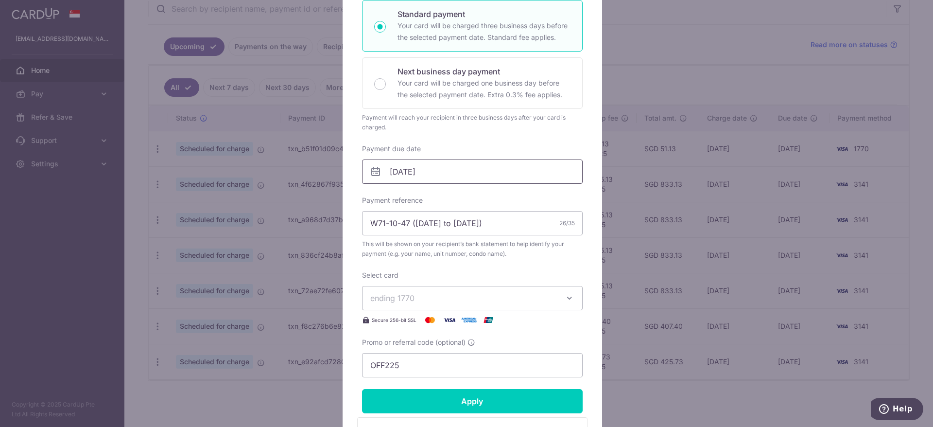
scroll to position [219, 0]
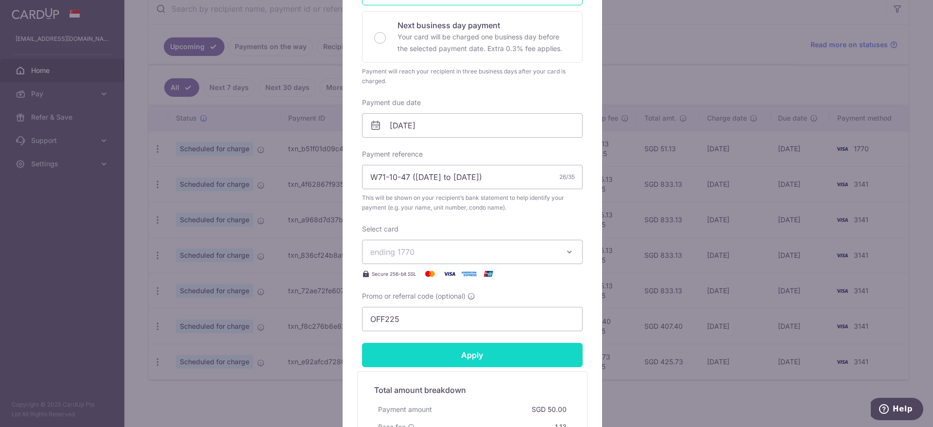
click at [474, 354] on input "Apply" at bounding box center [472, 355] width 221 height 24
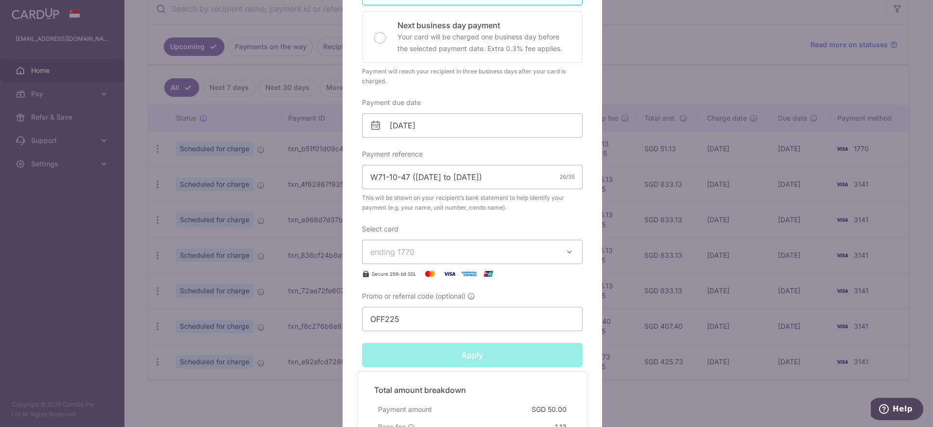
type input "Successfully Applied"
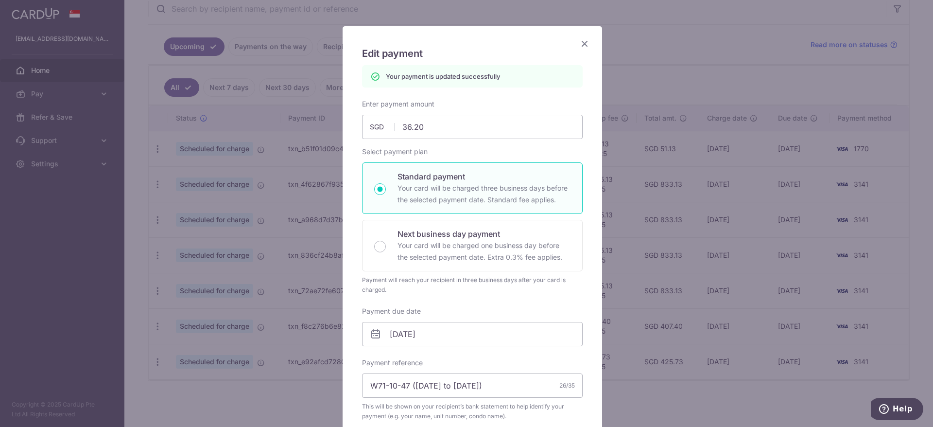
scroll to position [0, 0]
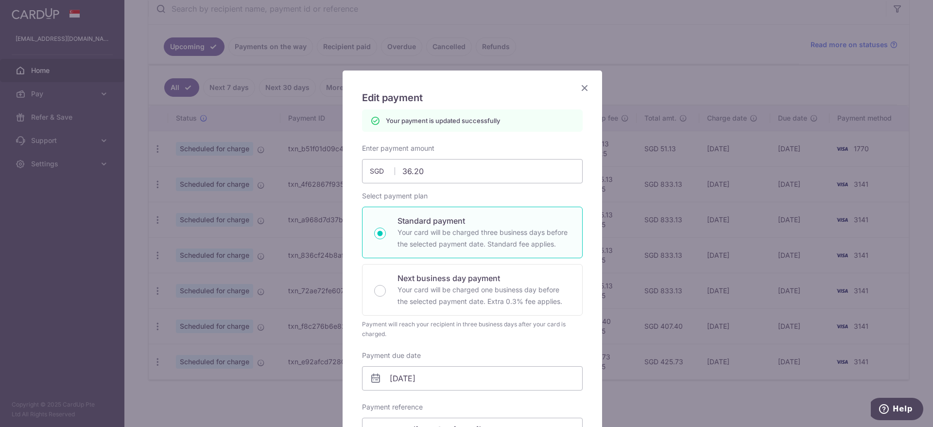
click at [579, 89] on icon "Close" at bounding box center [585, 88] width 12 height 12
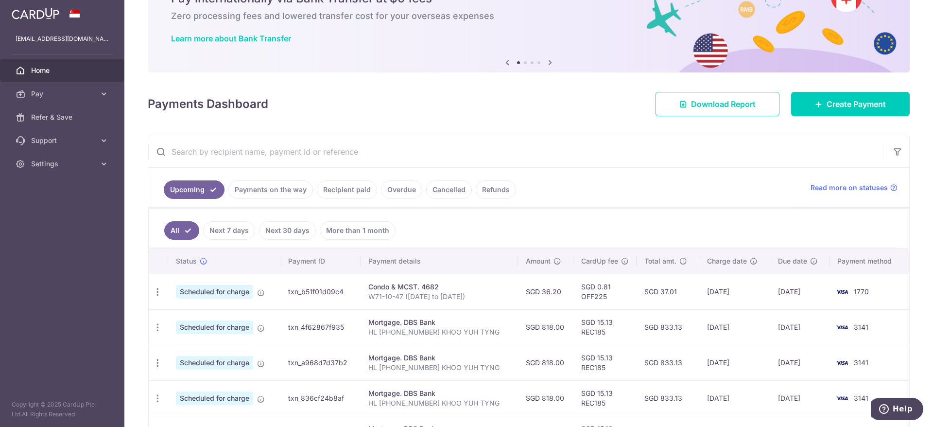
scroll to position [73, 0]
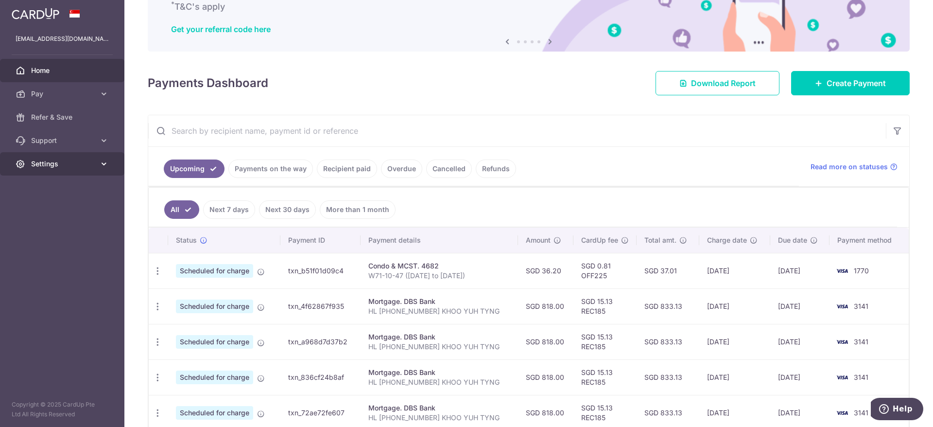
click at [80, 162] on span "Settings" at bounding box center [63, 164] width 64 height 10
click at [40, 190] on span "Account" at bounding box center [63, 187] width 64 height 10
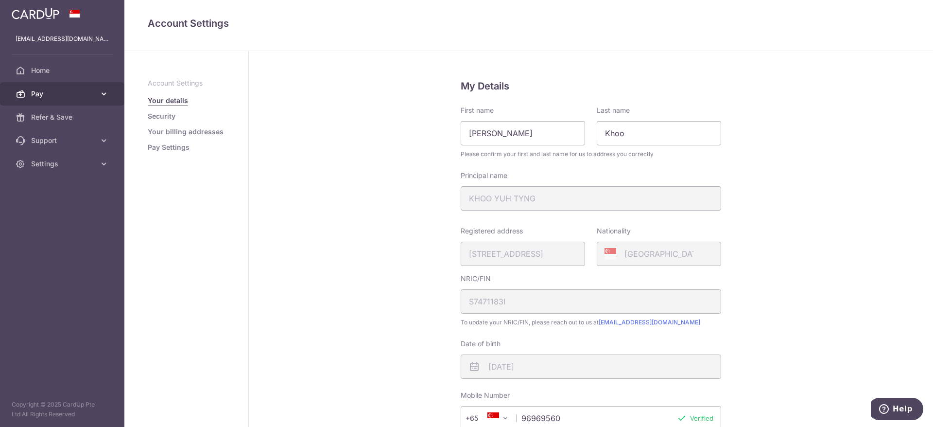
click at [63, 94] on span "Pay" at bounding box center [63, 94] width 64 height 10
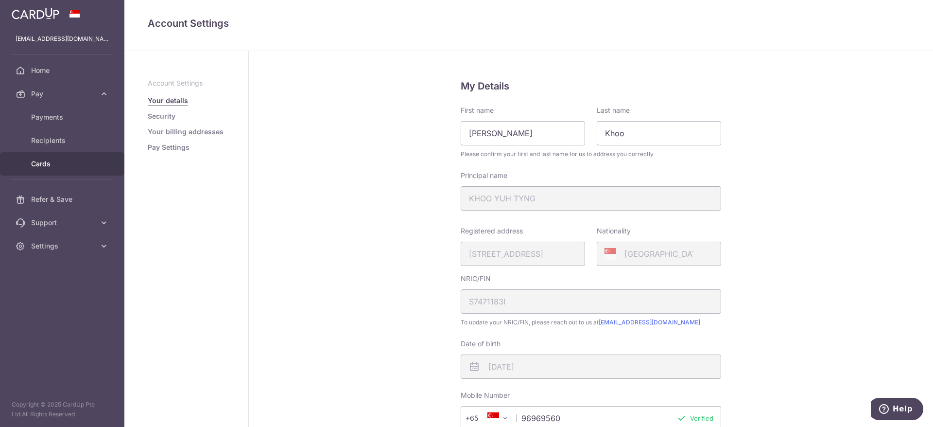
click at [40, 160] on span "Cards" at bounding box center [63, 164] width 64 height 10
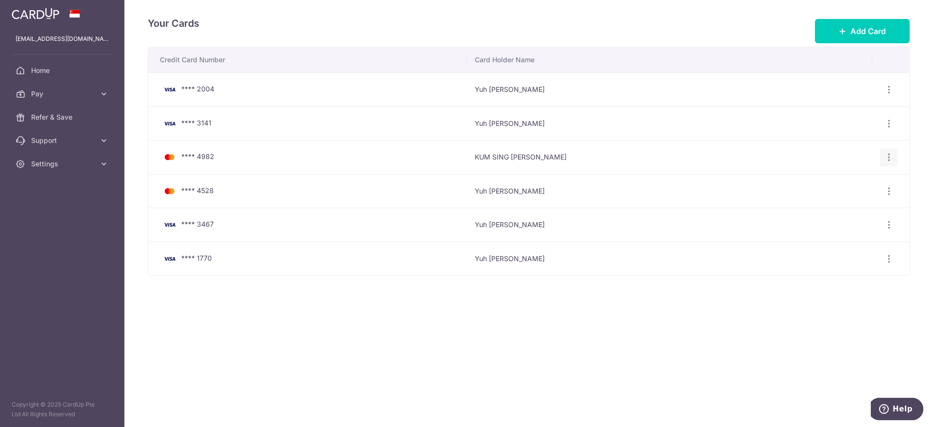
click at [890, 155] on icon "button" at bounding box center [889, 157] width 10 height 10
click at [834, 209] on span "Delete" at bounding box center [856, 208] width 66 height 12
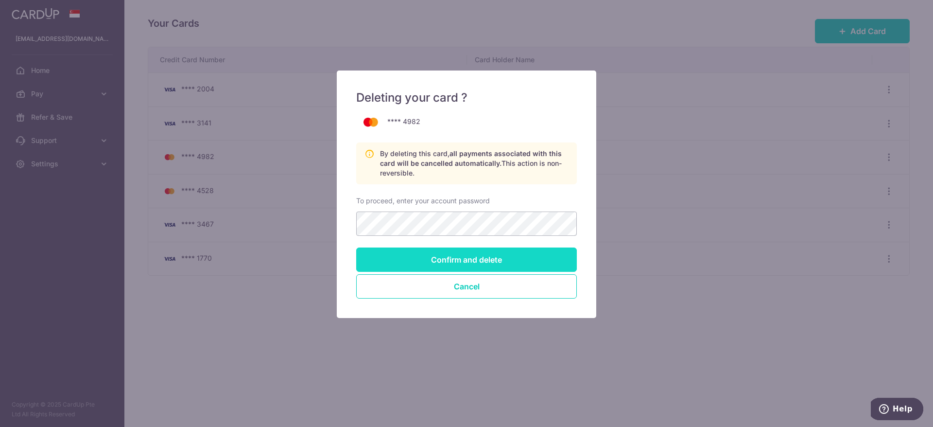
click at [435, 263] on input "Confirm and delete" at bounding box center [466, 259] width 221 height 24
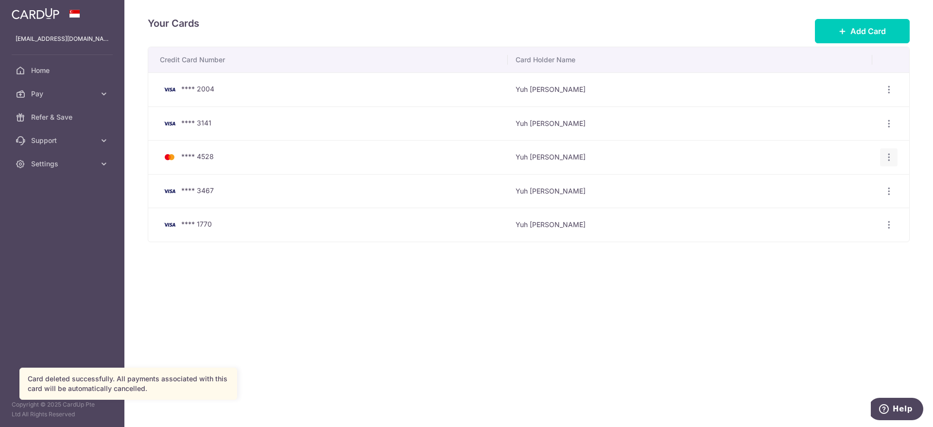
click at [888, 152] on icon "button" at bounding box center [889, 157] width 10 height 10
click at [852, 182] on span "View/Edit" at bounding box center [856, 184] width 66 height 12
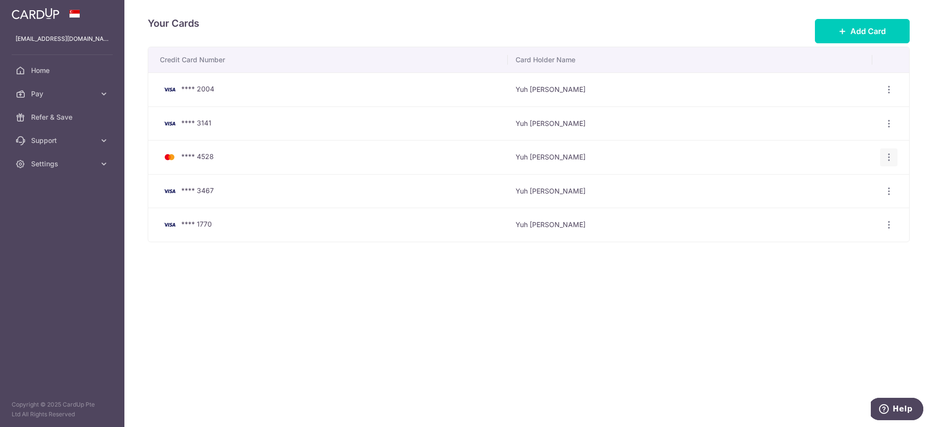
click at [888, 160] on icon "button" at bounding box center [889, 157] width 10 height 10
click at [836, 205] on span "Delete" at bounding box center [856, 208] width 66 height 12
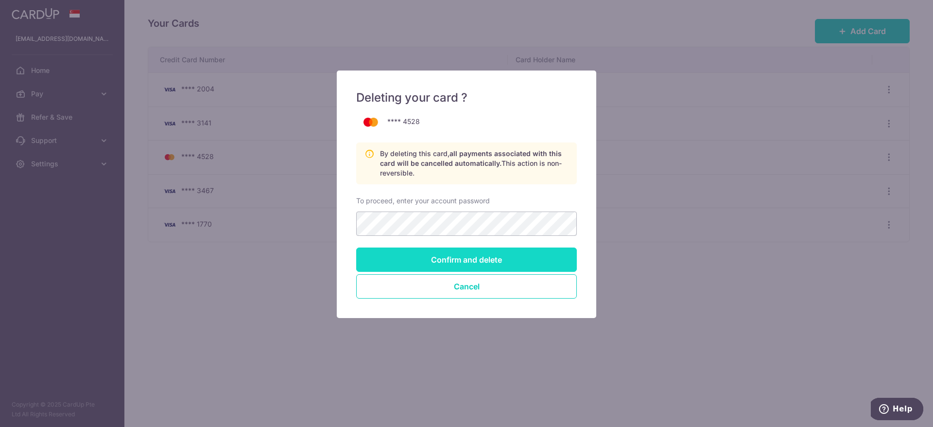
click at [432, 251] on input "Confirm and delete" at bounding box center [466, 259] width 221 height 24
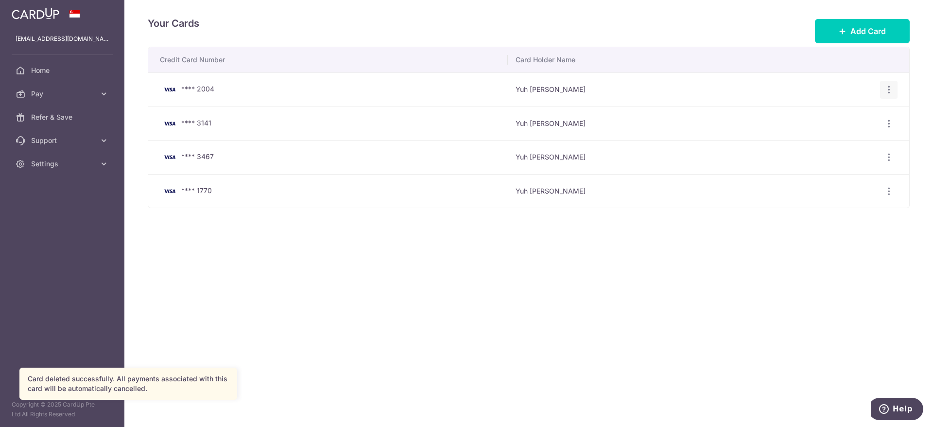
click at [884, 90] on icon "button" at bounding box center [889, 90] width 10 height 10
click at [840, 137] on span "Delete" at bounding box center [856, 140] width 66 height 12
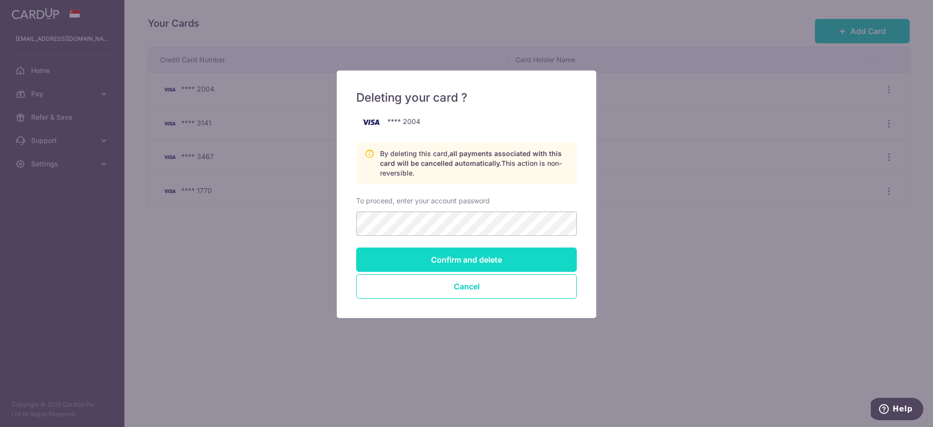
click at [431, 252] on input "Confirm and delete" at bounding box center [466, 259] width 221 height 24
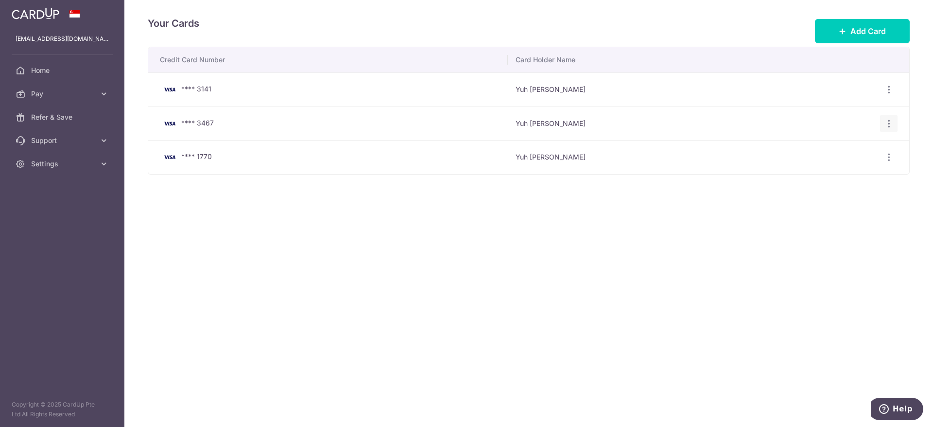
click at [891, 127] on icon "button" at bounding box center [889, 124] width 10 height 10
click at [842, 171] on span "Delete" at bounding box center [856, 174] width 66 height 12
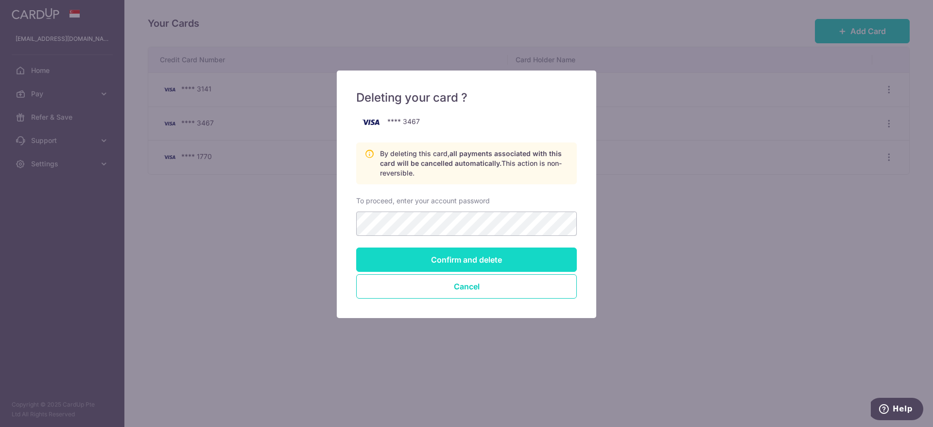
click at [440, 252] on input "Confirm and delete" at bounding box center [466, 259] width 221 height 24
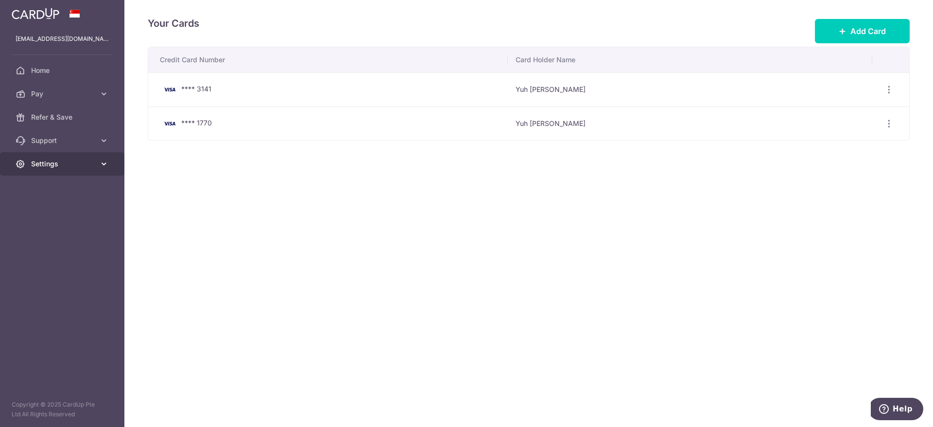
click at [93, 165] on span "Settings" at bounding box center [63, 164] width 64 height 10
click at [44, 206] on span "Logout" at bounding box center [63, 211] width 64 height 10
